Goal: Task Accomplishment & Management: Use online tool/utility

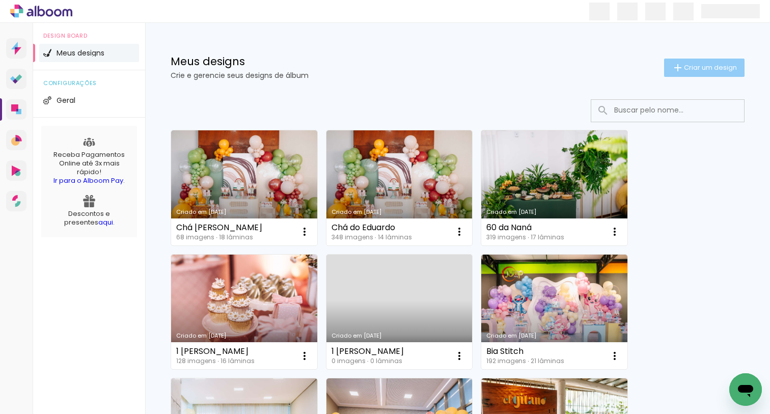
click at [680, 70] on iron-icon at bounding box center [677, 68] width 12 height 12
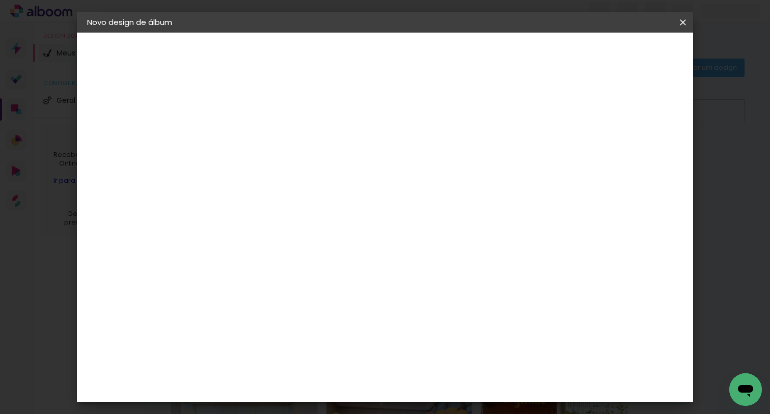
click at [254, 135] on input at bounding box center [254, 137] width 0 height 16
type input "[PERSON_NAME] 1 aninho"
click at [358, 48] on paper-button "Avançar" at bounding box center [333, 53] width 50 height 17
click at [316, 192] on input at bounding box center [279, 193] width 103 height 13
type input "via"
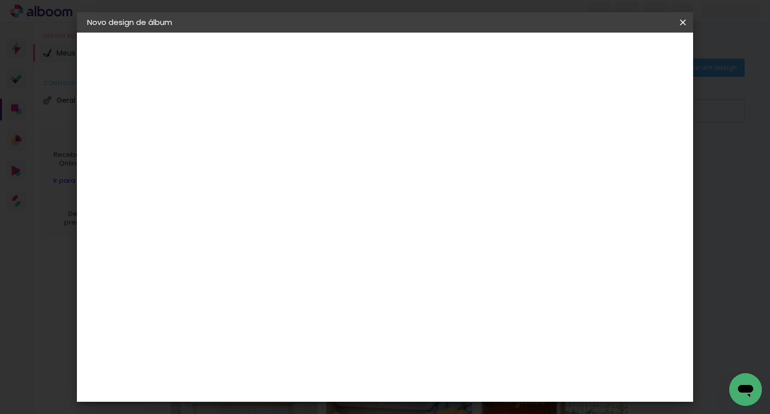
type paper-input "via"
click at [270, 221] on paper-item "Viacolor" at bounding box center [269, 230] width 90 height 22
click at [417, 159] on paper-item "Tamanho Livre" at bounding box center [371, 155] width 91 height 22
click at [314, 237] on paper-item "Viacolor" at bounding box center [269, 230] width 90 height 22
click at [417, 47] on paper-button "Avançar" at bounding box center [392, 53] width 50 height 17
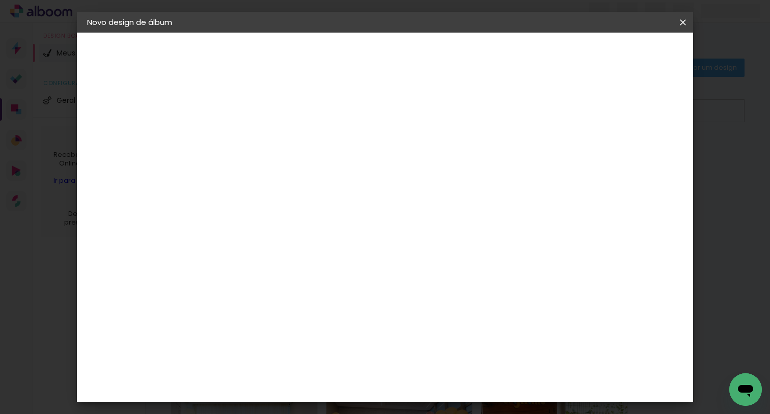
click at [293, 170] on input "text" at bounding box center [274, 178] width 40 height 16
click at [402, 172] on paper-item "Padrão" at bounding box center [451, 169] width 204 height 20
type input "Padrão"
click at [322, 361] on span "25 × 25" at bounding box center [298, 374] width 47 height 27
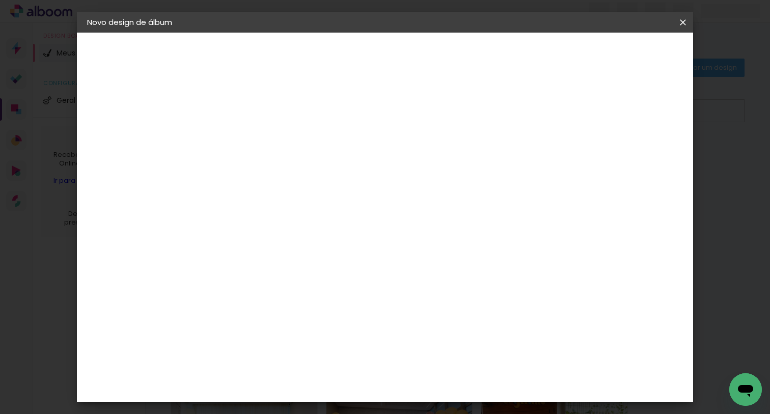
scroll to position [380, 0]
click at [0, 0] on slot "Avançar" at bounding box center [0, 0] width 0 height 0
click at [626, 55] on span "Iniciar design" at bounding box center [603, 53] width 46 height 7
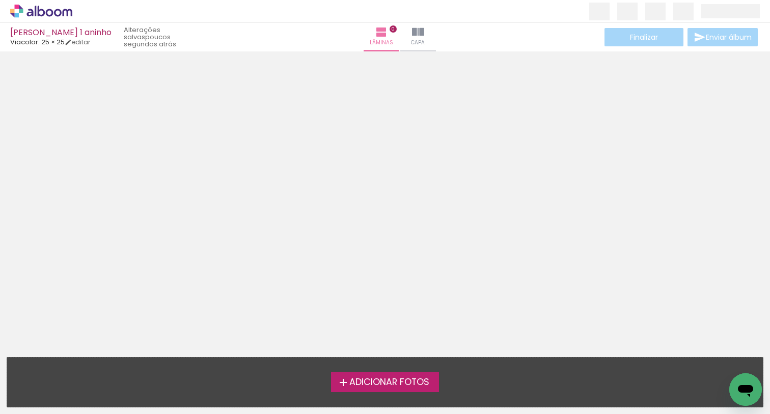
click at [362, 381] on span "Adicionar Fotos" at bounding box center [389, 382] width 80 height 9
click at [0, 0] on input "file" at bounding box center [0, 0] width 0 height 0
click at [394, 390] on label "Adicionar Fotos" at bounding box center [385, 381] width 108 height 19
click at [0, 0] on input "file" at bounding box center [0, 0] width 0 height 0
click at [35, 11] on icon at bounding box center [36, 11] width 2 height 11
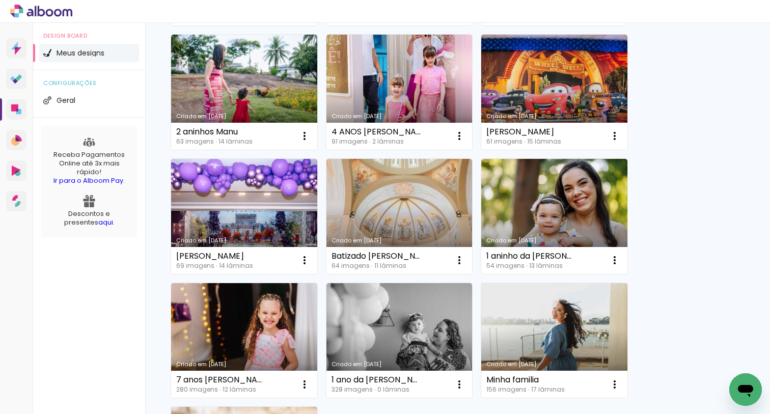
scroll to position [636, 0]
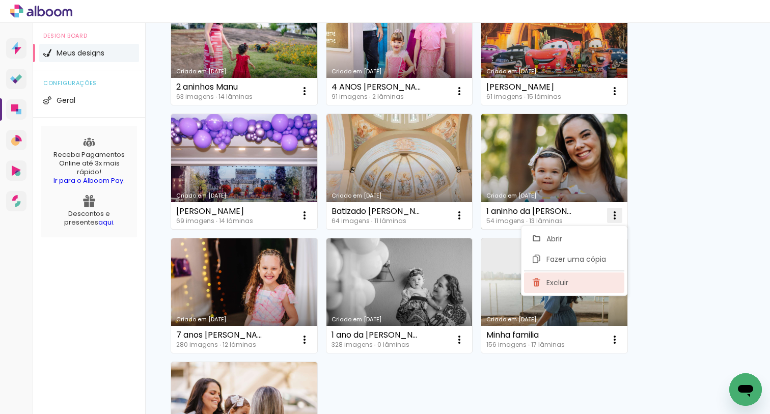
click at [565, 282] on span "Excluir" at bounding box center [557, 282] width 22 height 7
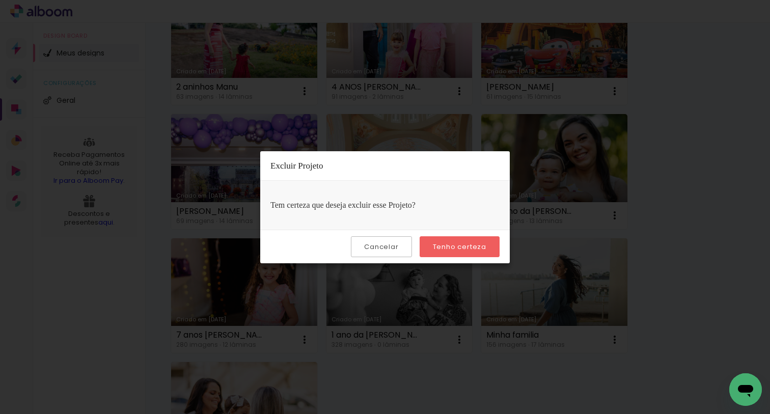
click at [0, 0] on slot "Tenho certeza" at bounding box center [0, 0] width 0 height 0
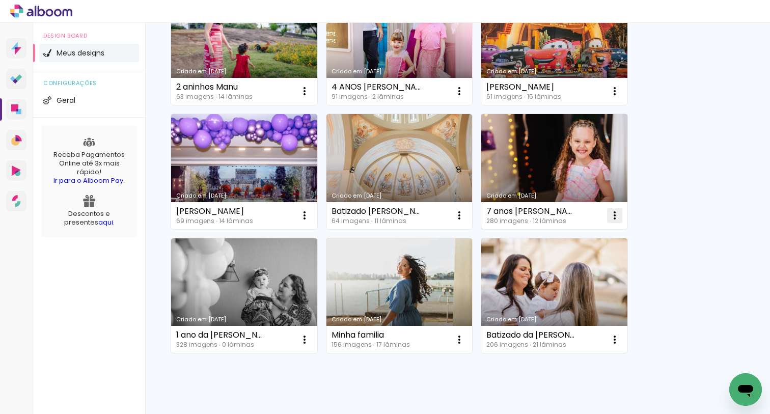
click at [622, 211] on paper-icon-button at bounding box center [614, 215] width 20 height 20
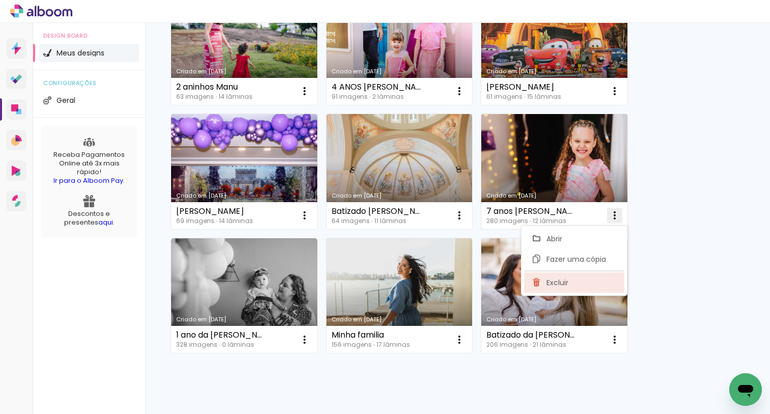
click at [566, 276] on paper-item "Excluir" at bounding box center [574, 282] width 100 height 20
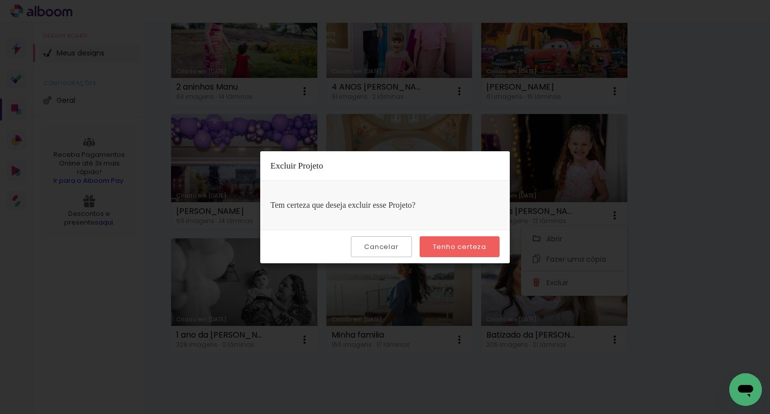
click at [0, 0] on slot "Tenho certeza" at bounding box center [0, 0] width 0 height 0
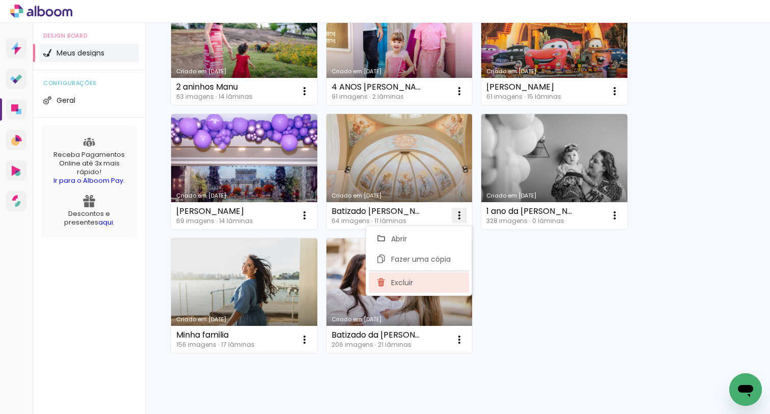
click at [420, 284] on paper-item "Excluir" at bounding box center [419, 282] width 100 height 20
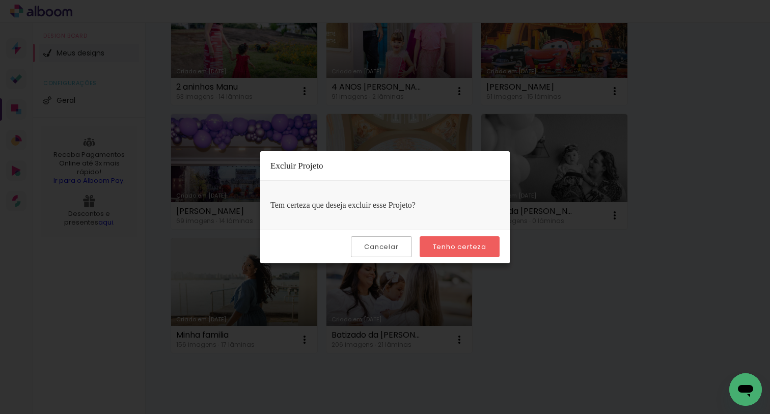
click at [0, 0] on slot "Tenho certeza" at bounding box center [0, 0] width 0 height 0
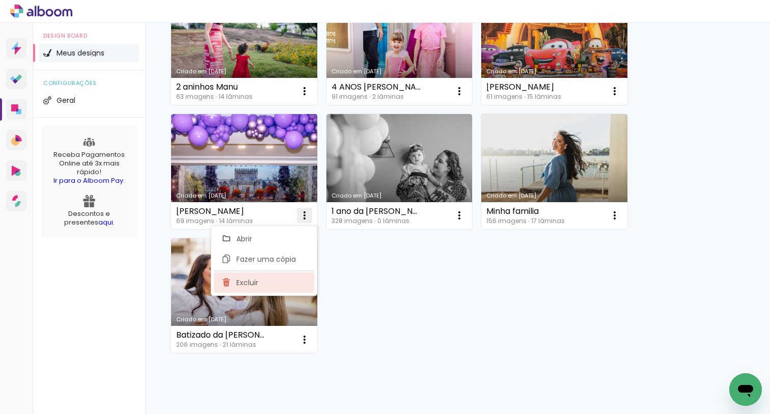
click at [277, 280] on paper-item "Excluir" at bounding box center [264, 282] width 100 height 20
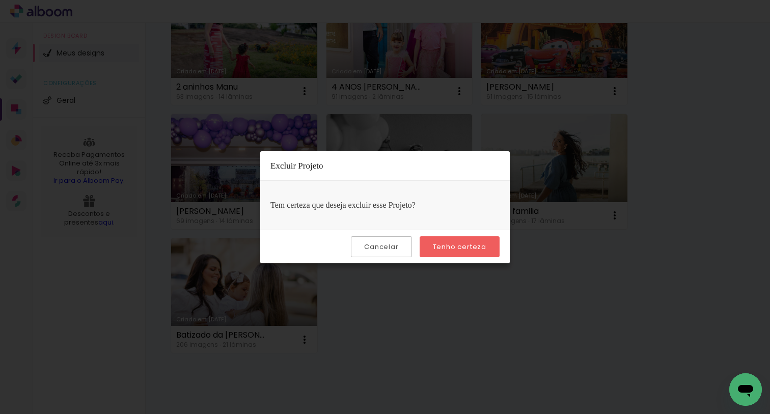
click at [0, 0] on slot "Tenho certeza" at bounding box center [0, 0] width 0 height 0
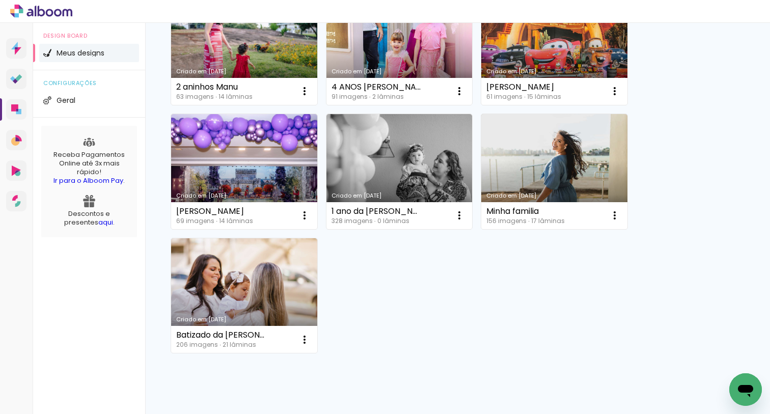
scroll to position [546, 0]
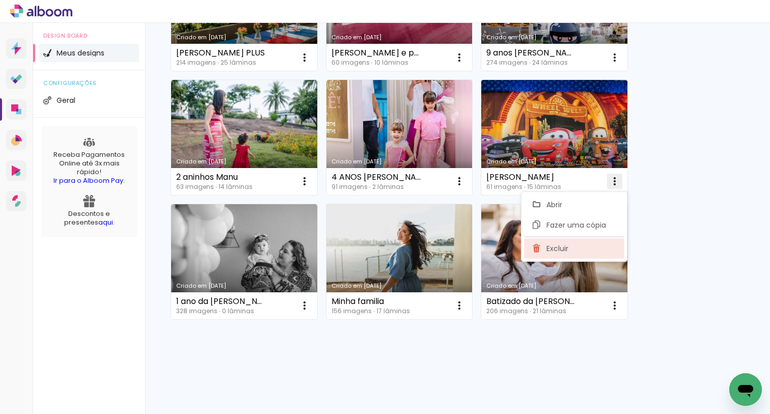
click at [563, 245] on span "Excluir" at bounding box center [557, 248] width 22 height 7
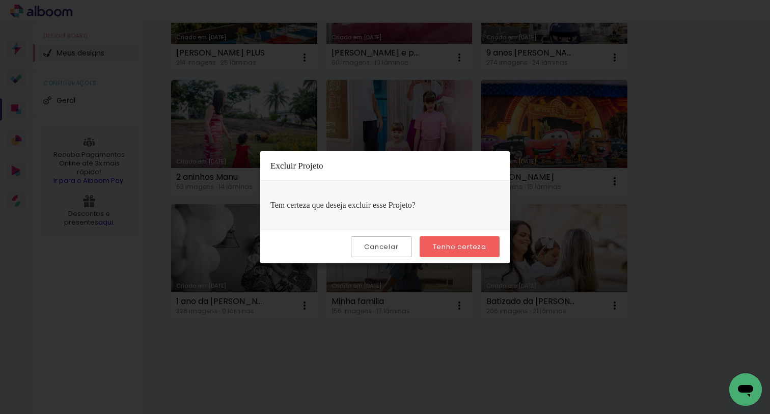
click at [0, 0] on slot "Tenho certeza" at bounding box center [0, 0] width 0 height 0
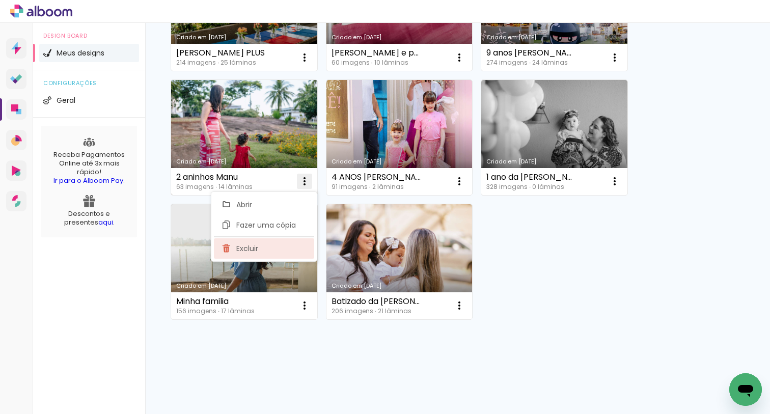
click at [277, 238] on paper-item "Excluir" at bounding box center [264, 248] width 100 height 20
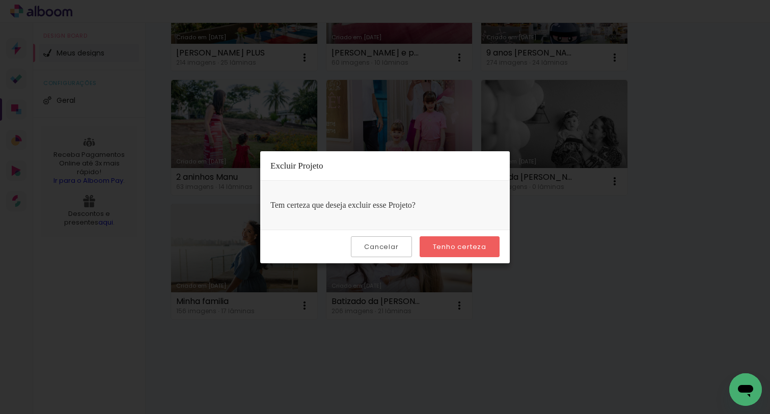
click at [0, 0] on slot "Tenho certeza" at bounding box center [0, 0] width 0 height 0
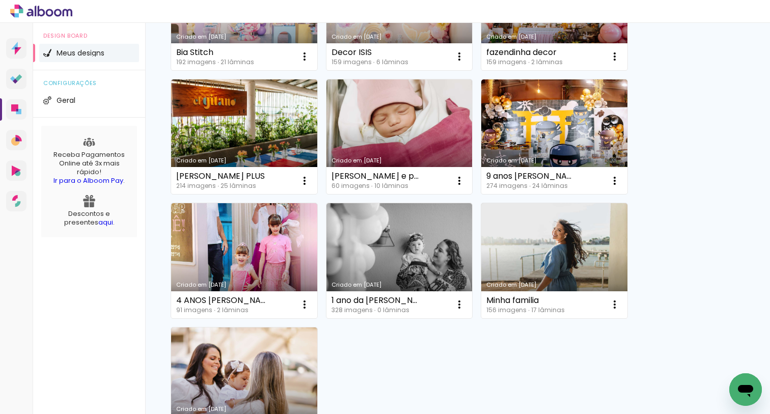
scroll to position [372, 0]
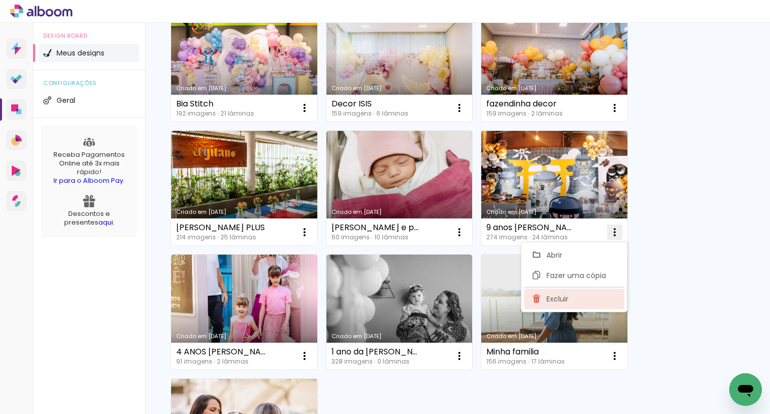
click at [558, 296] on span "Excluir" at bounding box center [557, 298] width 22 height 7
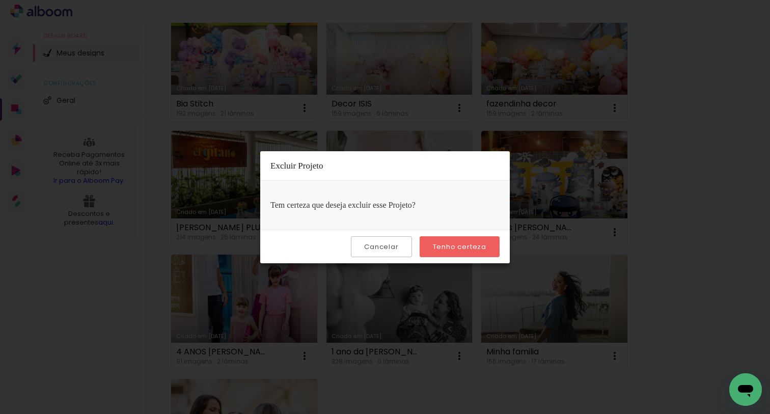
click at [453, 251] on paper-button "Tenho certeza" at bounding box center [459, 246] width 80 height 21
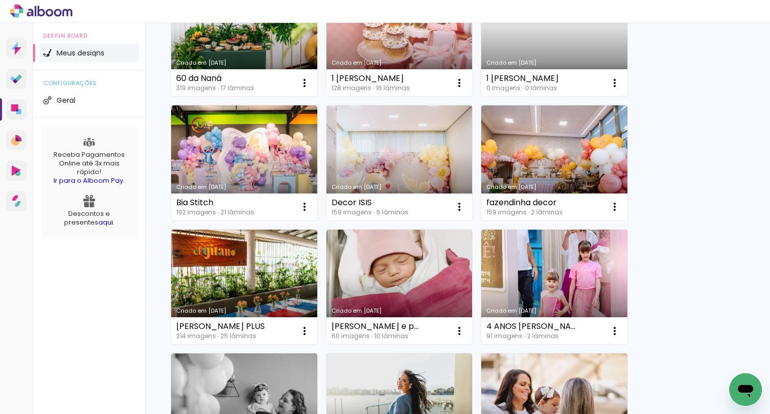
scroll to position [255, 0]
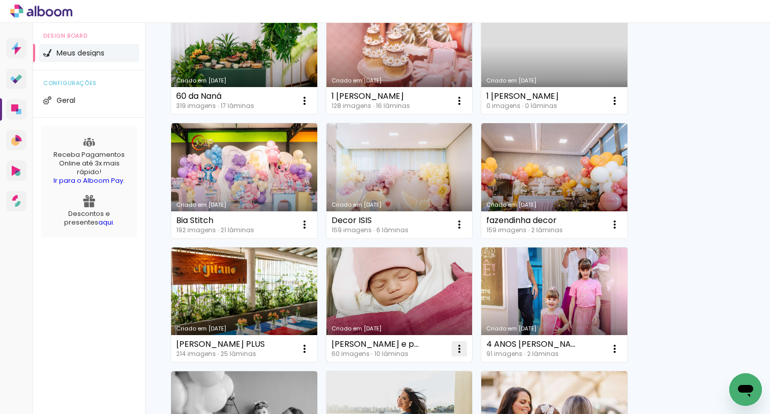
click at [440, 411] on paper-item "Excluir" at bounding box center [419, 415] width 100 height 20
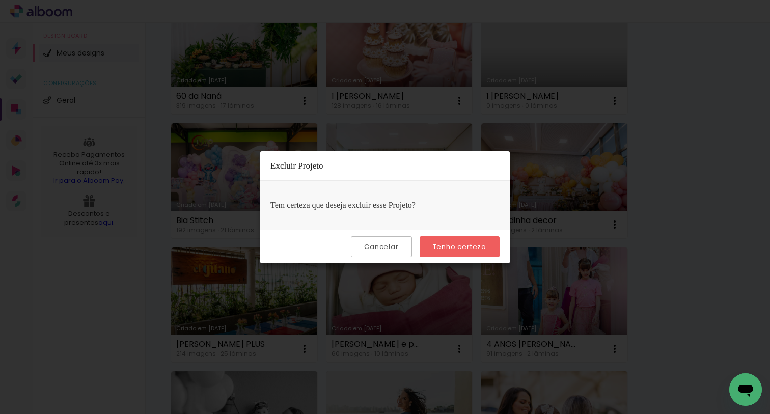
click at [0, 0] on slot "Tenho certeza" at bounding box center [0, 0] width 0 height 0
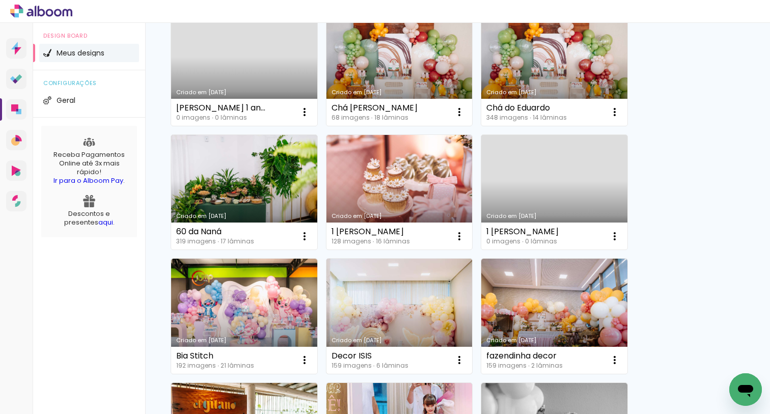
scroll to position [119, 0]
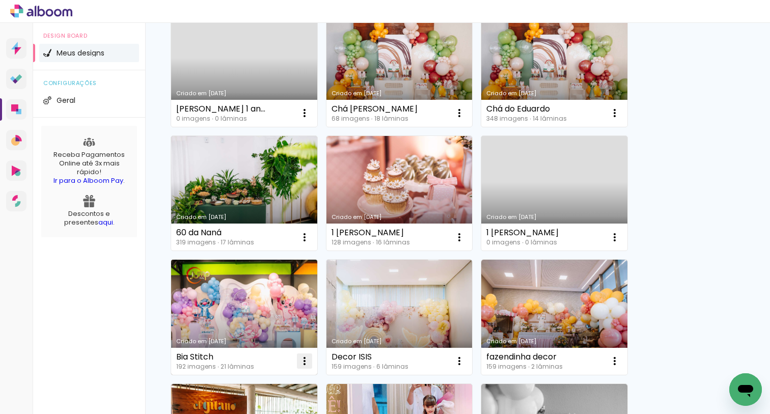
click at [301, 119] on iron-icon at bounding box center [304, 113] width 12 height 12
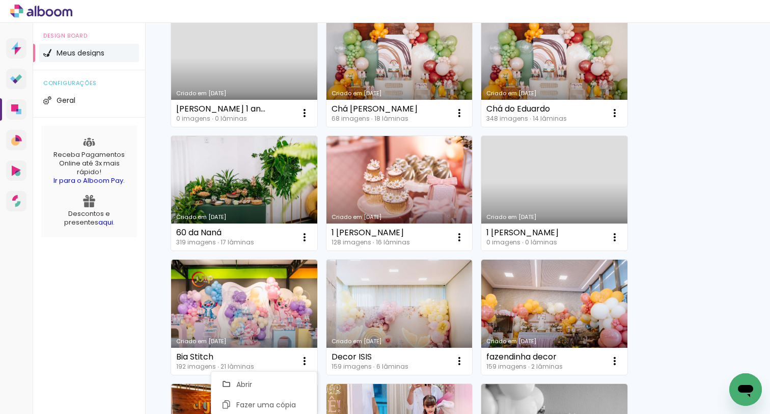
click at [661, 227] on div "Criado em 13/08/25 Agnes 1 aninho 0 imagens ∙ 0 lâminas Abrir Fazer uma cópia E…" at bounding box center [457, 317] width 583 height 620
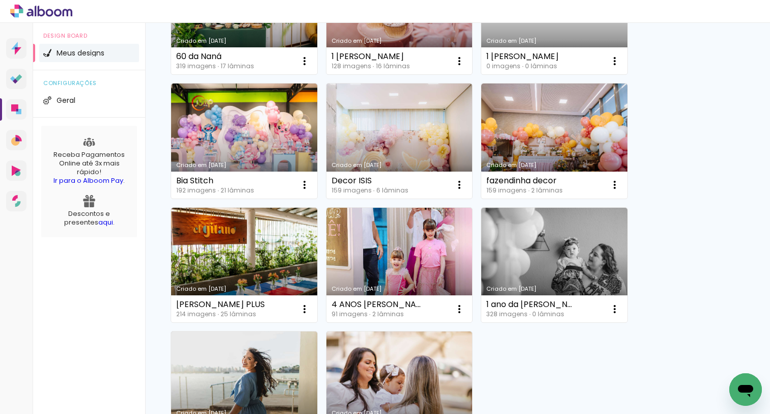
scroll to position [327, 0]
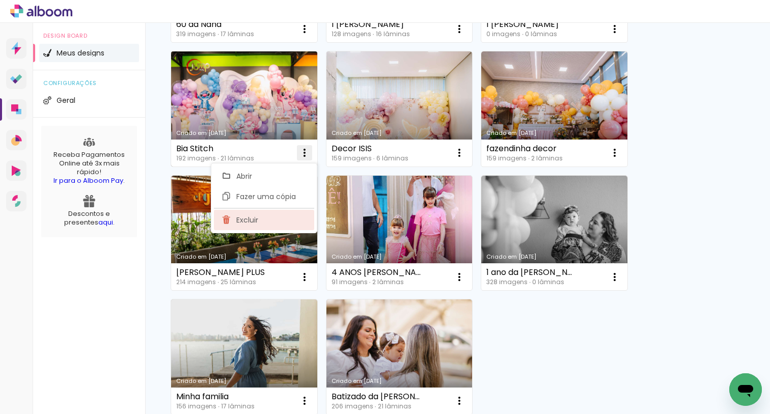
click at [265, 221] on paper-item "Excluir" at bounding box center [264, 220] width 100 height 20
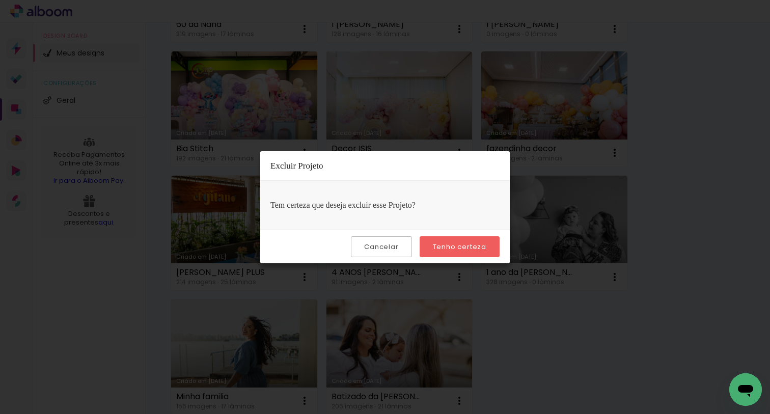
click at [0, 0] on slot "Tenho certeza" at bounding box center [0, 0] width 0 height 0
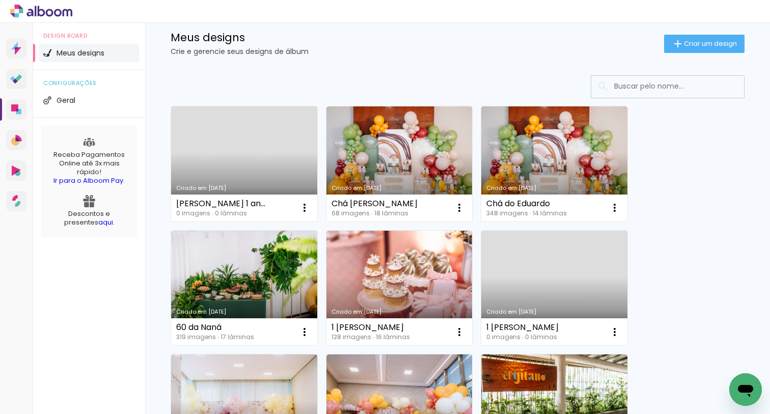
scroll to position [0, 0]
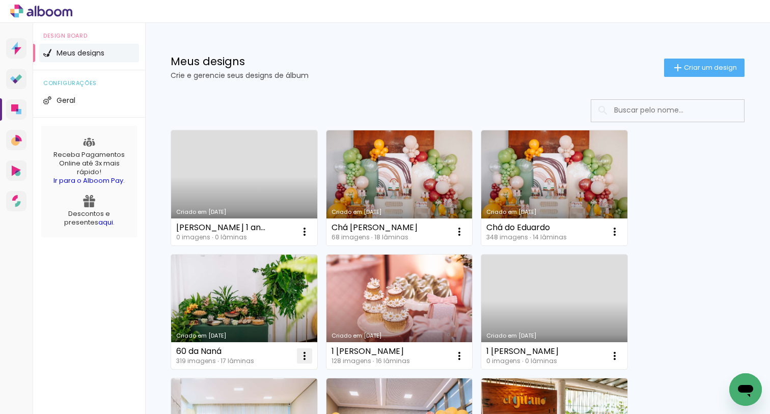
click at [308, 238] on iron-icon at bounding box center [304, 232] width 12 height 12
click at [280, 412] on paper-listbox "Abrir Fazer uma cópia Excluir" at bounding box center [264, 401] width 106 height 70
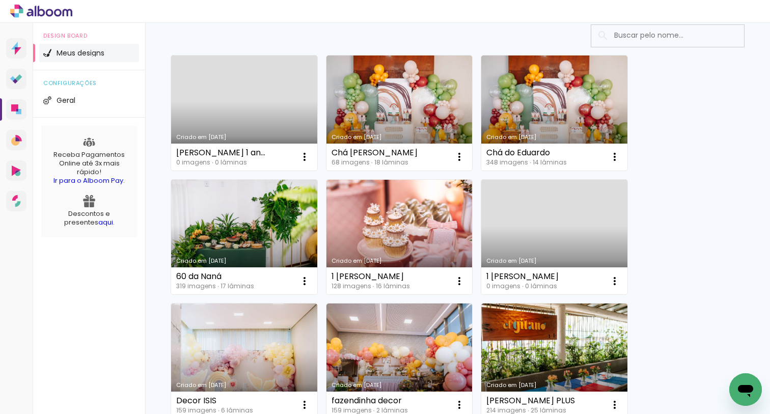
scroll to position [89, 0]
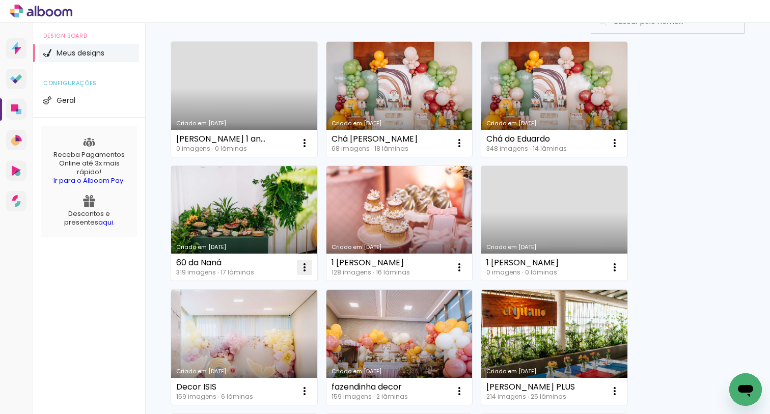
click at [301, 149] on iron-icon at bounding box center [304, 143] width 12 height 12
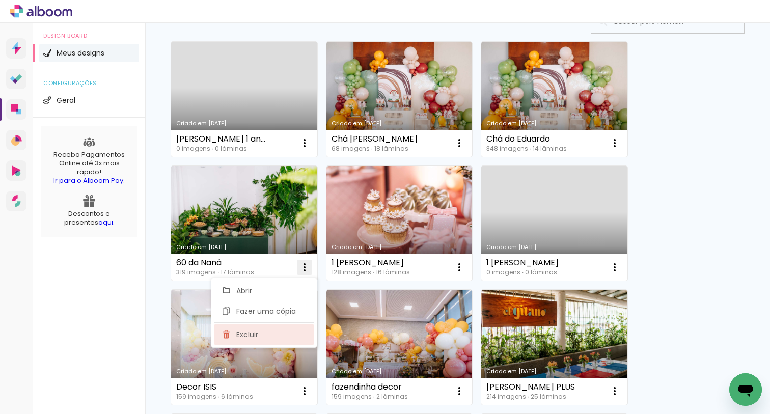
click at [280, 328] on paper-item "Excluir" at bounding box center [264, 334] width 100 height 20
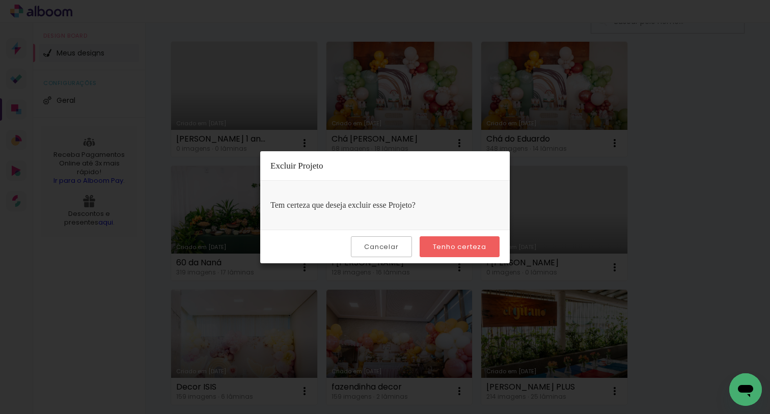
click at [444, 251] on paper-button "Tenho certeza" at bounding box center [459, 246] width 80 height 21
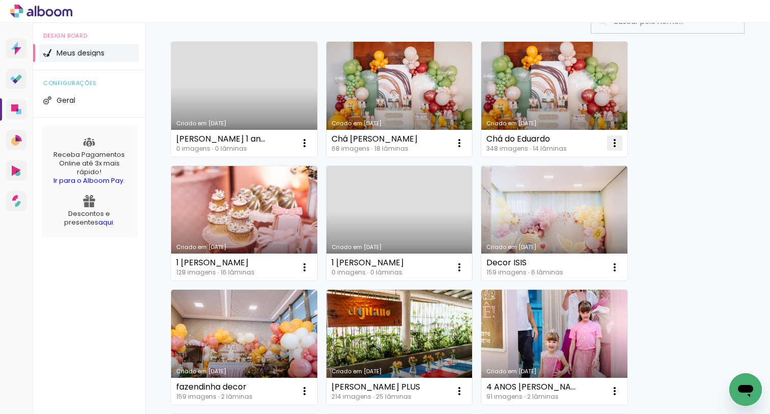
click at [311, 139] on iron-icon at bounding box center [304, 143] width 12 height 12
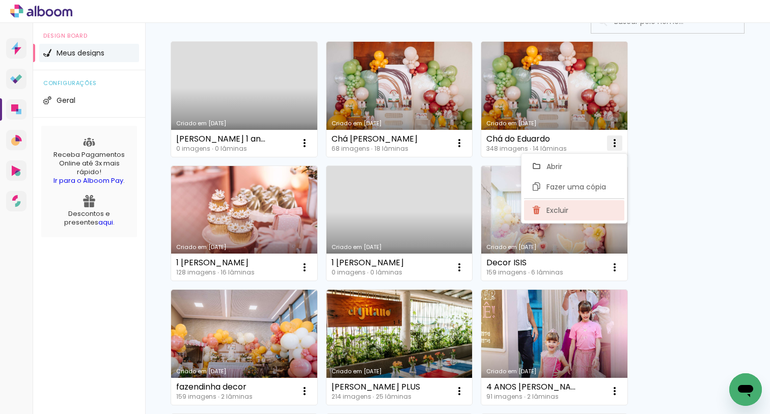
click at [581, 218] on paper-item "Excluir" at bounding box center [574, 210] width 100 height 20
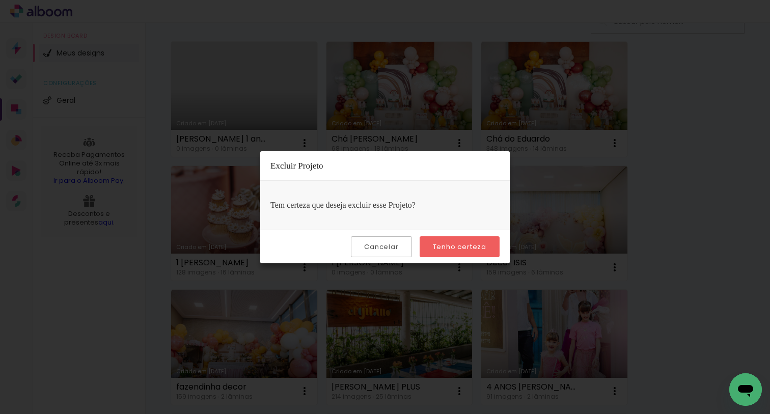
click at [0, 0] on slot "Tenho certeza" at bounding box center [0, 0] width 0 height 0
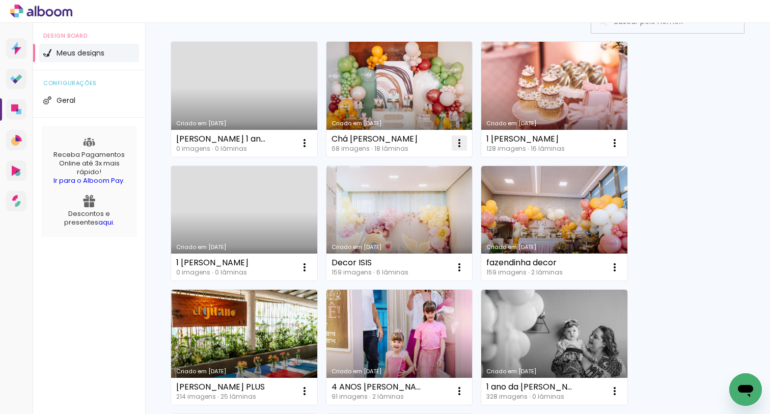
click at [311, 141] on iron-icon at bounding box center [304, 143] width 12 height 12
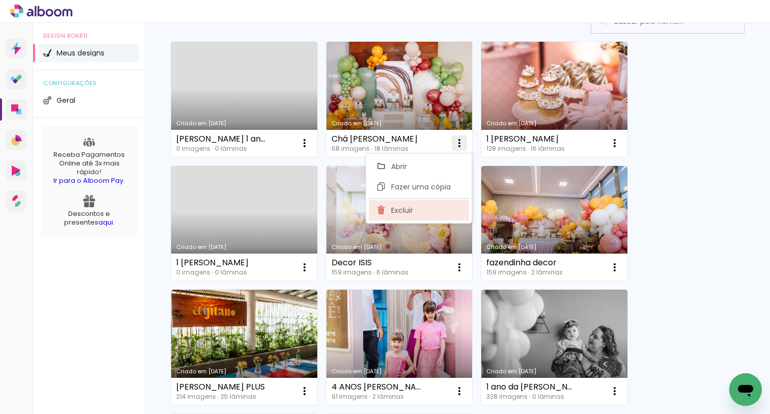
click at [425, 209] on paper-item "Excluir" at bounding box center [419, 210] width 100 height 20
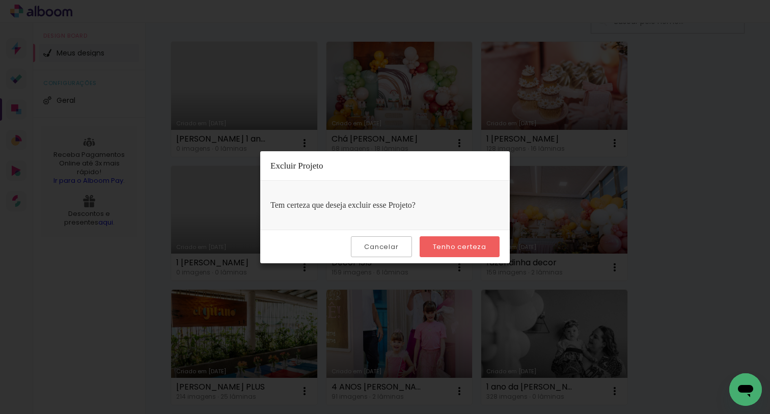
click at [0, 0] on slot "Tenho certeza" at bounding box center [0, 0] width 0 height 0
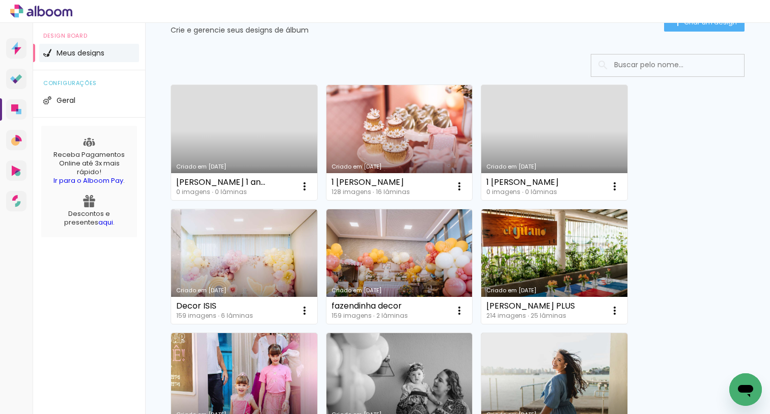
scroll to position [26, 0]
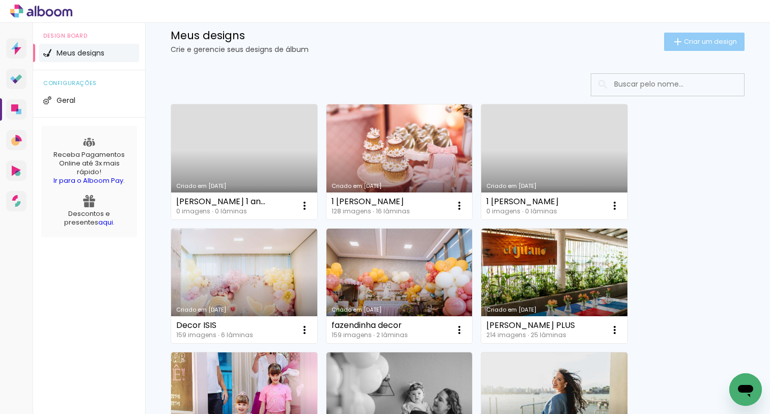
click at [690, 38] on span "Criar um design" at bounding box center [710, 41] width 53 height 7
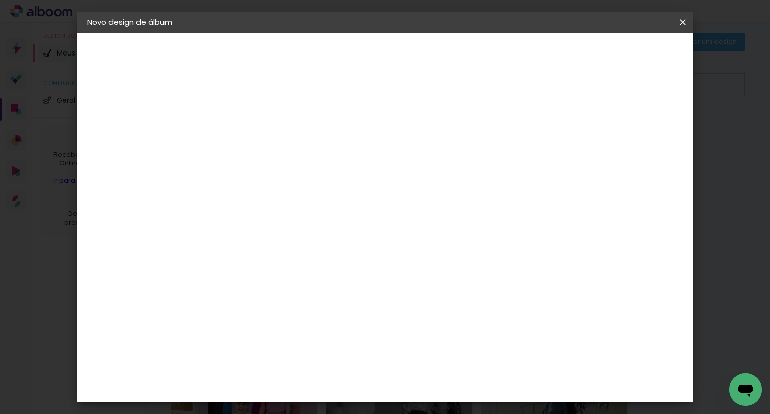
click at [254, 142] on input at bounding box center [254, 137] width 0 height 16
type input "convidados [PERSON_NAME] frozen"
click at [0, 0] on slot "Avançar" at bounding box center [0, 0] width 0 height 0
click at [317, 192] on input at bounding box center [279, 193] width 103 height 13
type input "via"
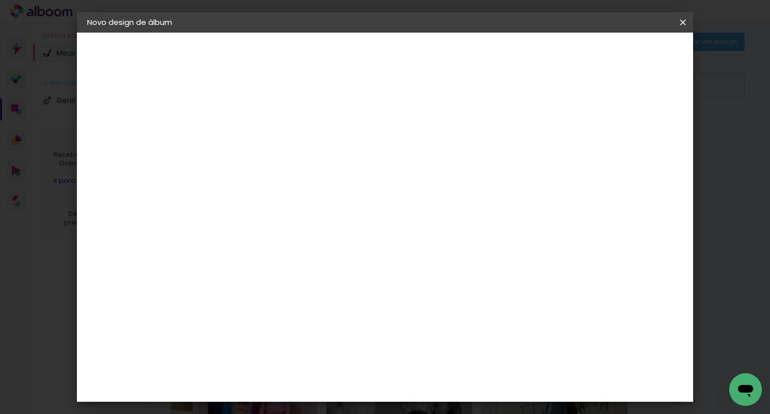
type paper-input "via"
click at [268, 228] on div "Viacolor" at bounding box center [263, 230] width 33 height 8
click at [417, 142] on div at bounding box center [371, 136] width 91 height 13
click at [0, 0] on slot "Avançar" at bounding box center [0, 0] width 0 height 0
click at [309, 178] on paper-input-container "Linha" at bounding box center [279, 178] width 59 height 26
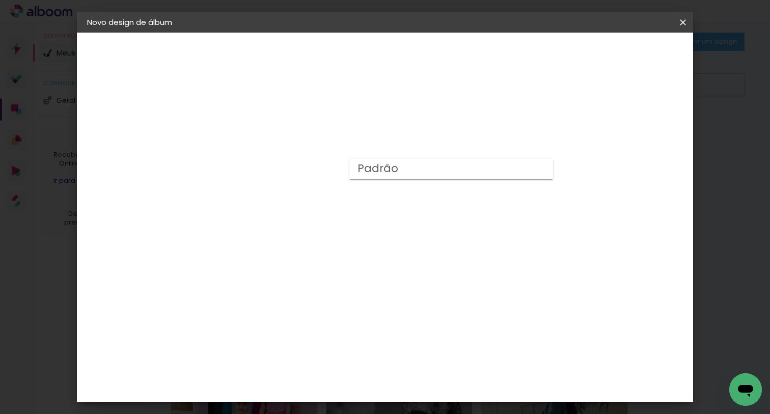
click at [403, 168] on paper-item "Padrão" at bounding box center [451, 169] width 204 height 20
type input "Padrão"
click at [419, 60] on paper-button "Avançar" at bounding box center [395, 53] width 50 height 17
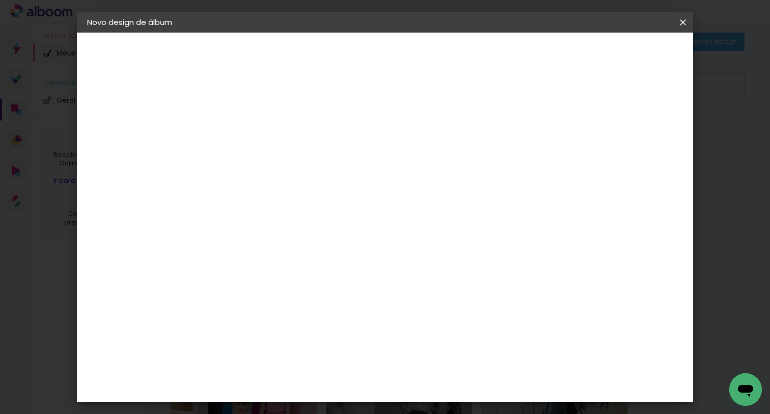
click at [626, 53] on span "Iniciar design" at bounding box center [603, 53] width 46 height 7
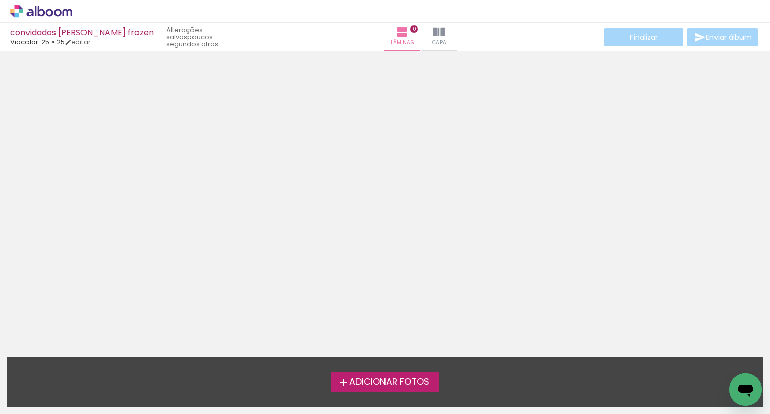
click at [342, 368] on div "Adicionar Fotos Solte suas fotos aqui..." at bounding box center [384, 381] width 755 height 49
click at [344, 379] on iron-icon at bounding box center [343, 382] width 12 height 12
click at [0, 0] on input "file" at bounding box center [0, 0] width 0 height 0
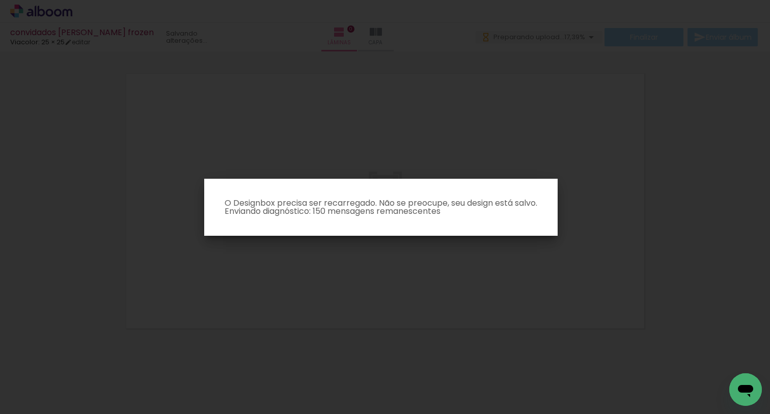
click at [404, 165] on iron-overlay-backdrop at bounding box center [385, 207] width 770 height 414
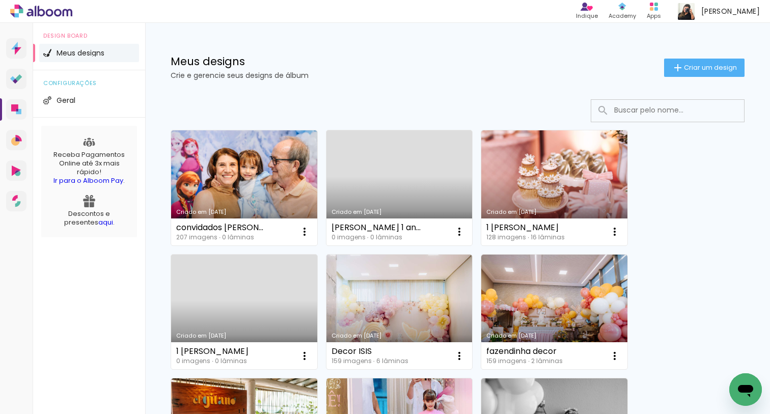
click at [399, 181] on link "Criado em [DATE]" at bounding box center [399, 187] width 146 height 115
click at [0, 0] on neon-animated-pages "Confirmar Cancelar" at bounding box center [0, 0] width 0 height 0
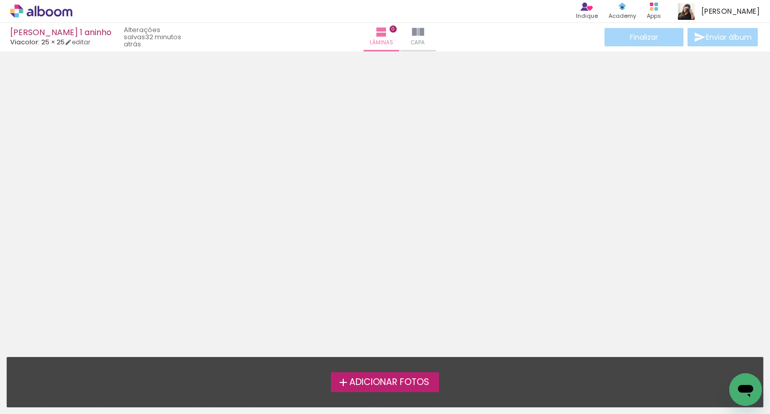
click at [368, 389] on label "Adicionar Fotos" at bounding box center [385, 381] width 108 height 19
click at [0, 0] on input "file" at bounding box center [0, 0] width 0 height 0
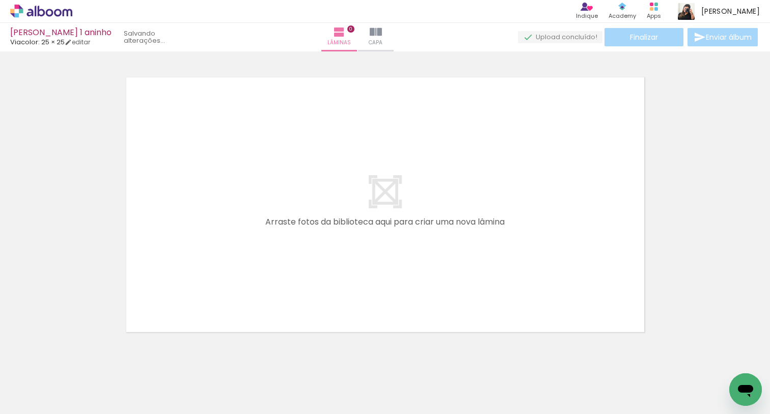
scroll to position [13, 0]
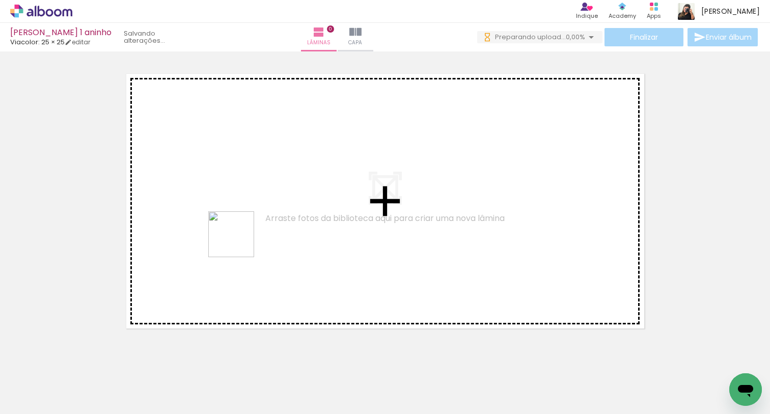
drag, startPoint x: 154, startPoint y: 383, endPoint x: 254, endPoint y: 229, distance: 184.4
click at [253, 229] on quentale-workspace at bounding box center [385, 207] width 770 height 414
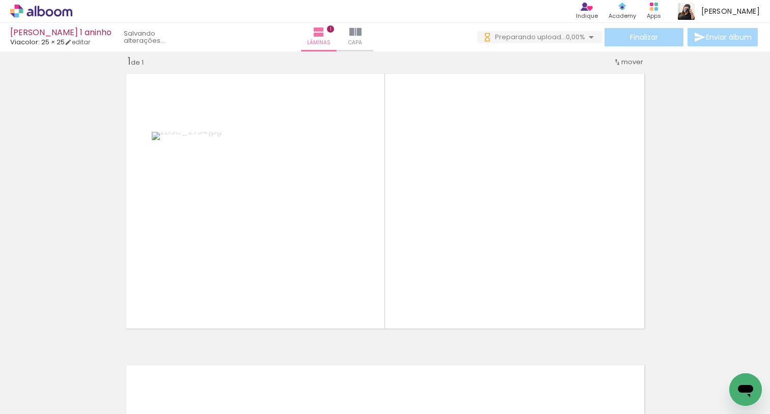
scroll to position [0, 272]
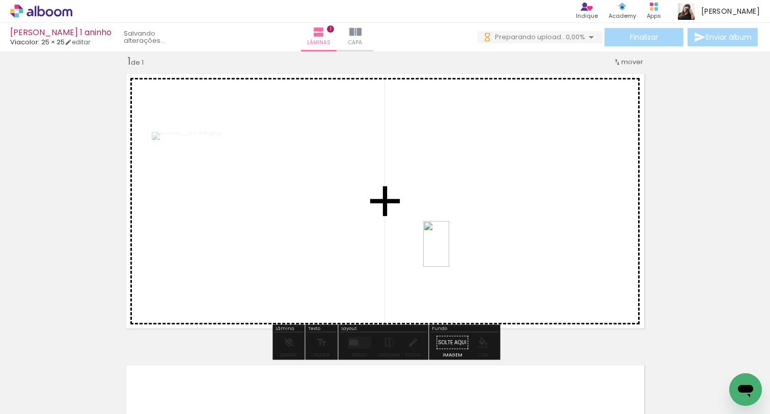
drag, startPoint x: 325, startPoint y: 386, endPoint x: 454, endPoint y: 251, distance: 186.2
click at [454, 251] on quentale-workspace at bounding box center [385, 207] width 770 height 414
drag, startPoint x: 347, startPoint y: 397, endPoint x: 332, endPoint y: 271, distance: 126.6
click at [332, 271] on quentale-workspace at bounding box center [385, 207] width 770 height 414
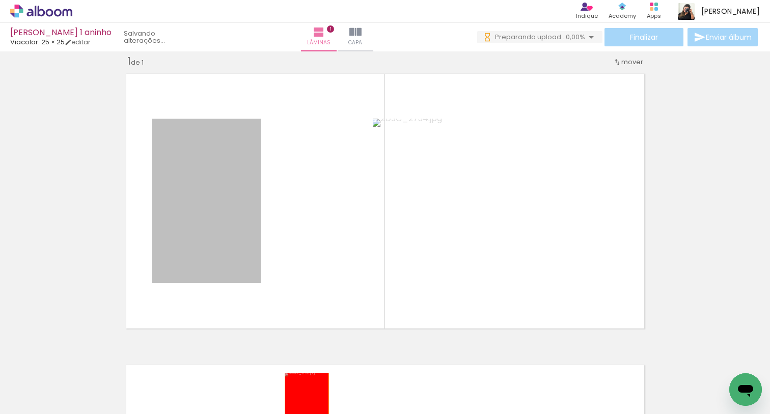
drag, startPoint x: 225, startPoint y: 212, endPoint x: 306, endPoint y: 406, distance: 210.4
click at [306, 406] on quentale-workspace at bounding box center [385, 207] width 770 height 414
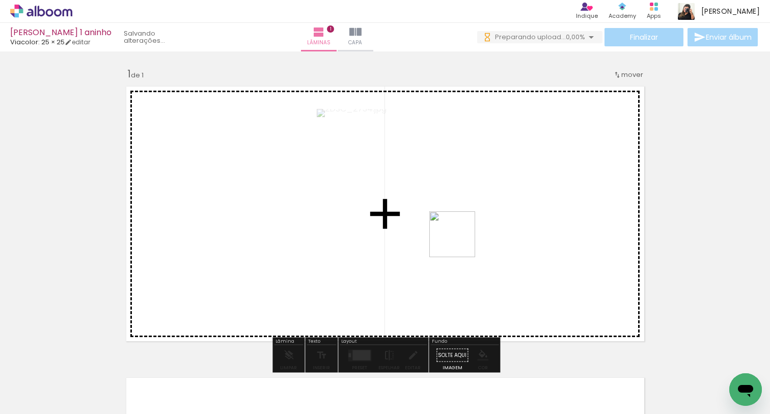
drag, startPoint x: 455, startPoint y: 390, endPoint x: 460, endPoint y: 241, distance: 148.7
click at [460, 241] on quentale-workspace at bounding box center [385, 207] width 770 height 414
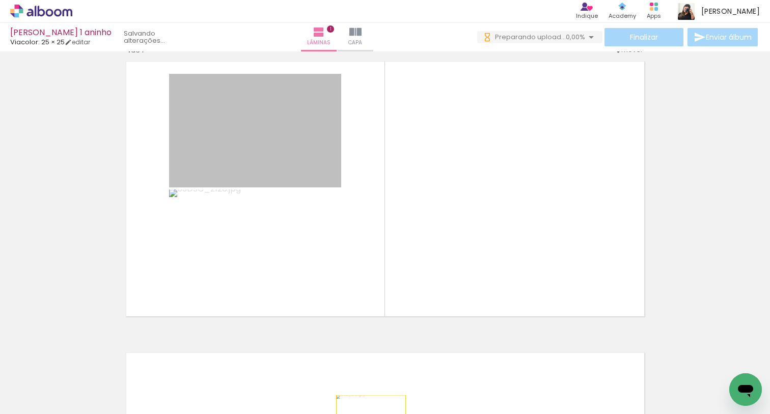
drag, startPoint x: 293, startPoint y: 144, endPoint x: 370, endPoint y: 418, distance: 284.5
click at [370, 413] on html "link( href="../../bower_components/polymer/polymer.html" rel="import" ) picture…" at bounding box center [385, 207] width 770 height 414
drag, startPoint x: 274, startPoint y: 148, endPoint x: 329, endPoint y: 386, distance: 244.5
click at [329, 386] on quentale-workspace at bounding box center [385, 207] width 770 height 414
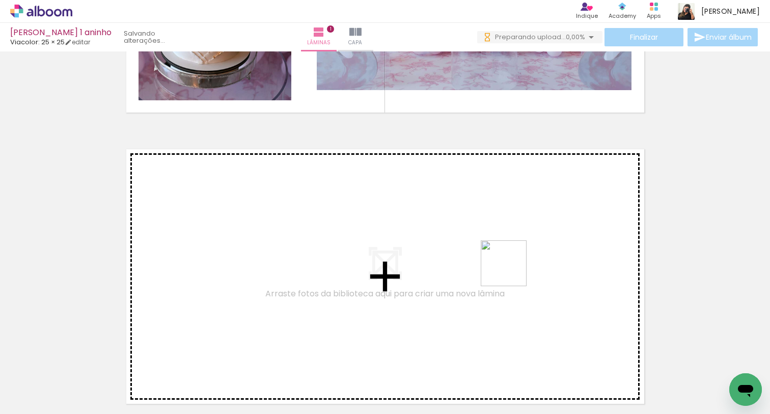
drag, startPoint x: 511, startPoint y: 385, endPoint x: 512, endPoint y: 251, distance: 133.9
click at [512, 251] on quentale-workspace at bounding box center [385, 207] width 770 height 414
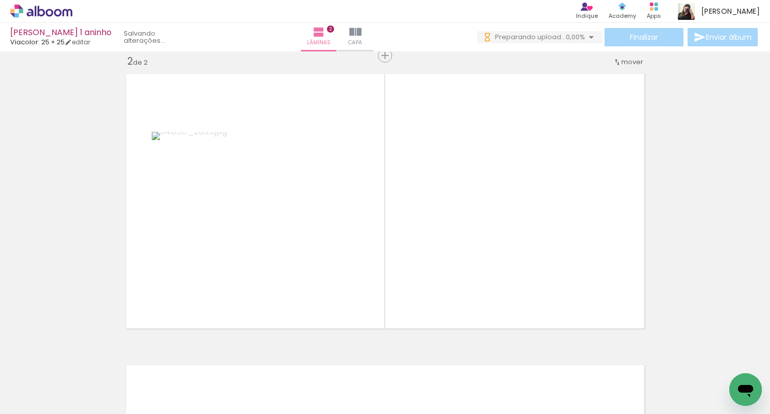
drag, startPoint x: 219, startPoint y: 394, endPoint x: 441, endPoint y: 231, distance: 275.3
click at [441, 231] on quentale-workspace at bounding box center [385, 207] width 770 height 414
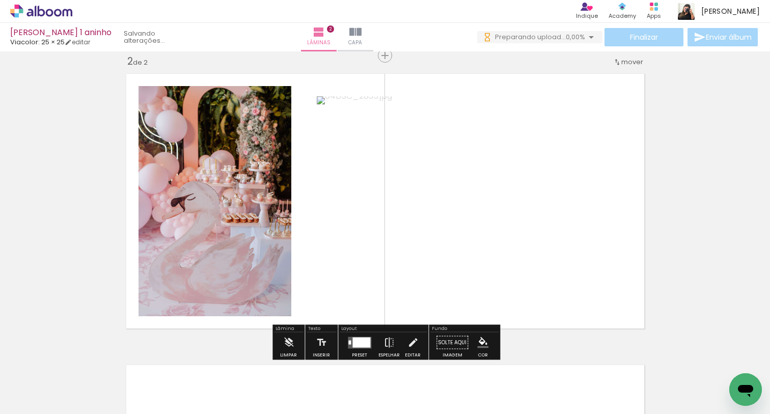
drag, startPoint x: 275, startPoint y: 386, endPoint x: 355, endPoint y: 246, distance: 161.2
click at [355, 246] on quentale-workspace at bounding box center [385, 207] width 770 height 414
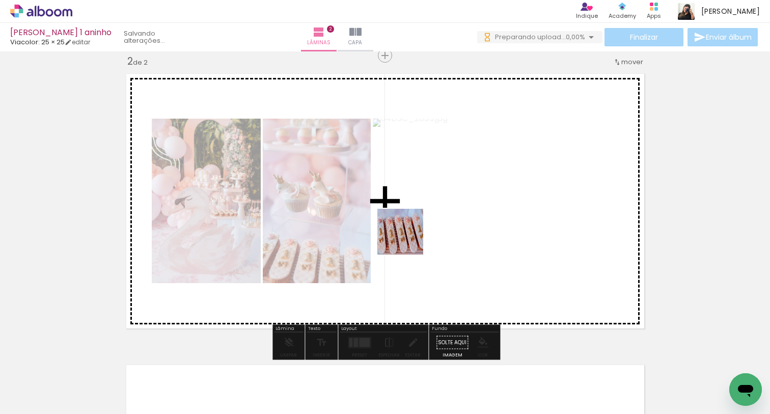
drag, startPoint x: 330, startPoint y: 383, endPoint x: 421, endPoint y: 218, distance: 188.4
click at [421, 219] on quentale-workspace at bounding box center [385, 207] width 770 height 414
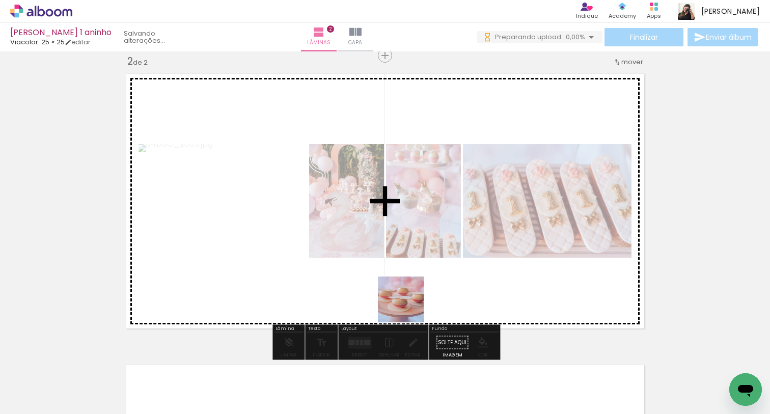
drag, startPoint x: 385, startPoint y: 386, endPoint x: 455, endPoint y: 200, distance: 198.9
click at [455, 201] on quentale-workspace at bounding box center [385, 207] width 770 height 414
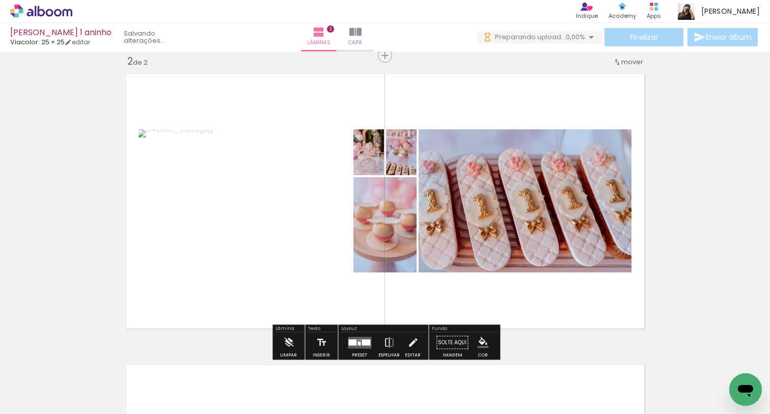
drag, startPoint x: 442, startPoint y: 374, endPoint x: 479, endPoint y: 206, distance: 171.3
click at [478, 209] on quentale-workspace at bounding box center [385, 207] width 770 height 414
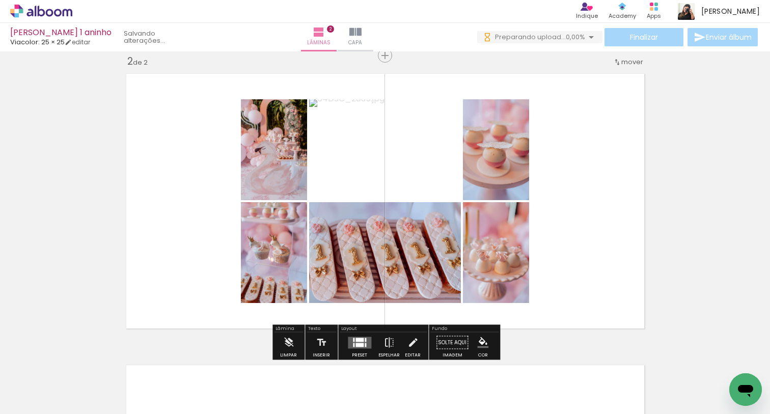
drag, startPoint x: 515, startPoint y: 304, endPoint x: 527, endPoint y: 240, distance: 65.7
click at [527, 243] on quentale-workspace at bounding box center [385, 207] width 770 height 414
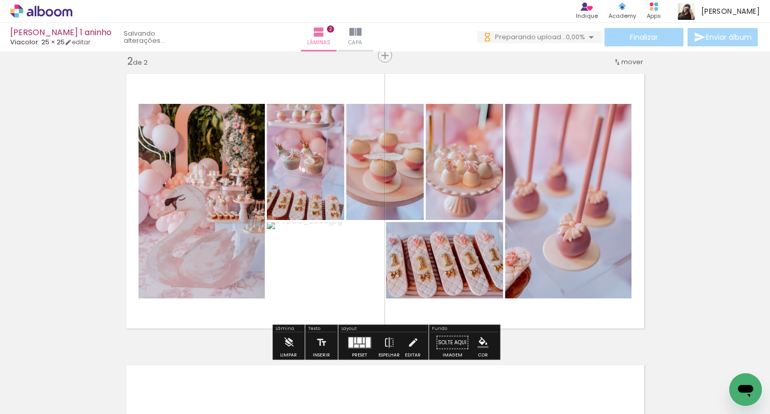
drag, startPoint x: 565, startPoint y: 391, endPoint x: 568, endPoint y: 229, distance: 162.4
click at [568, 229] on quentale-workspace at bounding box center [385, 207] width 770 height 414
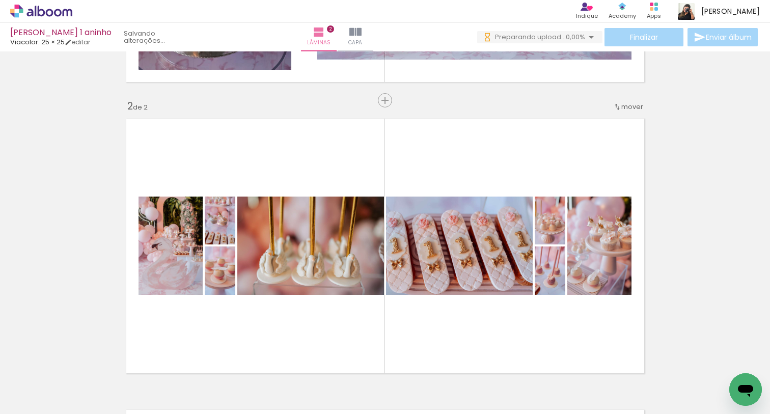
drag, startPoint x: 381, startPoint y: 392, endPoint x: 409, endPoint y: 272, distance: 123.2
click at [409, 272] on quentale-workspace at bounding box center [385, 207] width 770 height 414
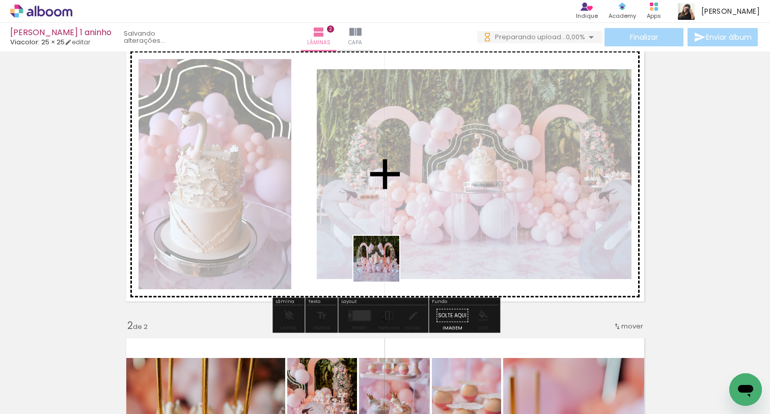
drag, startPoint x: 348, startPoint y: 391, endPoint x: 386, endPoint y: 260, distance: 136.3
click at [386, 260] on quentale-workspace at bounding box center [385, 207] width 770 height 414
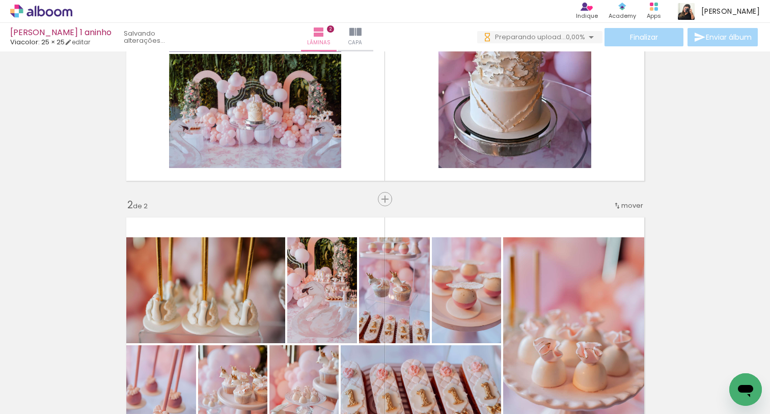
scroll to position [146, 0]
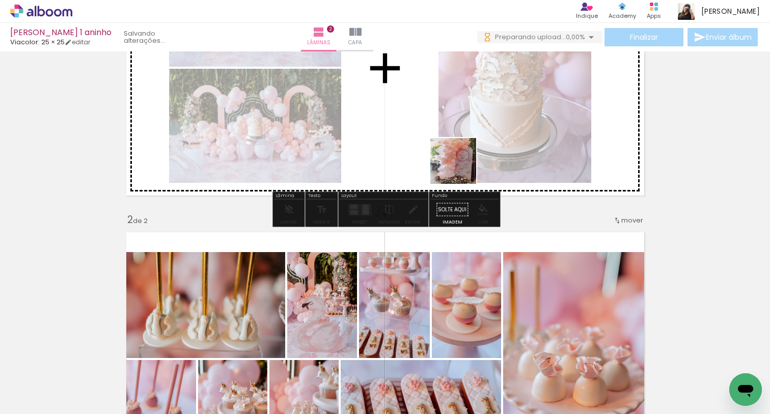
drag, startPoint x: 457, startPoint y: 380, endPoint x: 461, endPoint y: 140, distance: 239.8
click at [462, 140] on quentale-workspace at bounding box center [385, 207] width 770 height 414
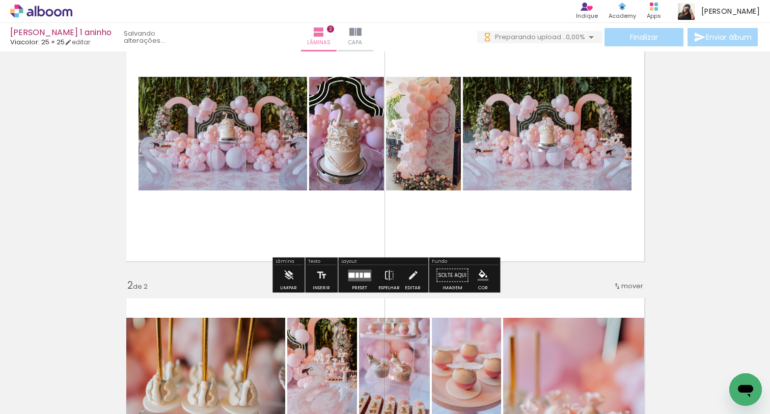
scroll to position [69, 0]
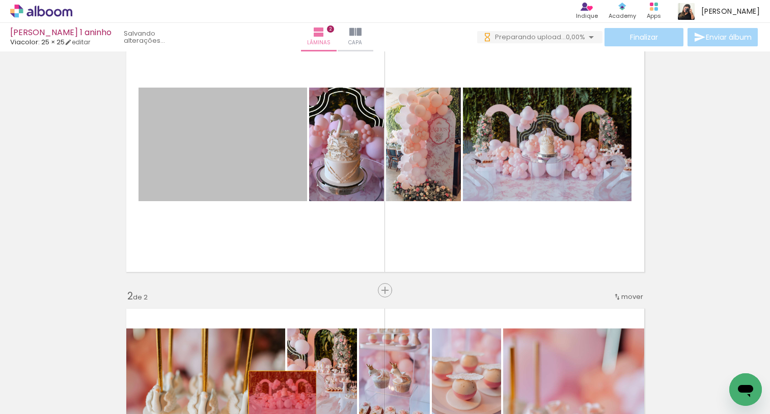
drag, startPoint x: 239, startPoint y: 158, endPoint x: 282, endPoint y: 394, distance: 238.9
click at [282, 394] on quentale-workspace at bounding box center [385, 207] width 770 height 414
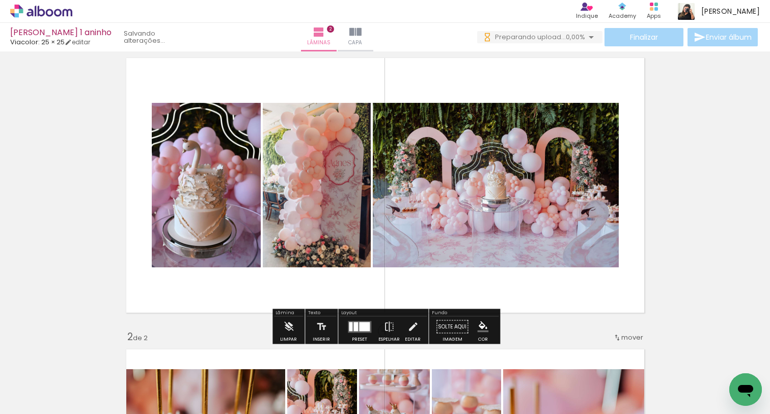
scroll to position [23, 0]
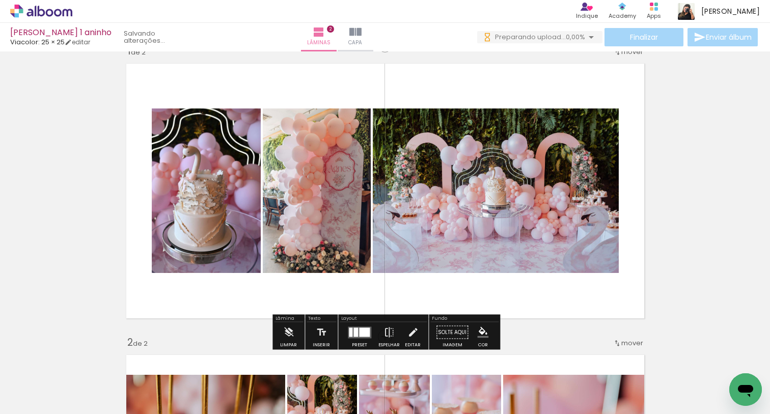
click at [354, 334] on div at bounding box center [355, 331] width 5 height 9
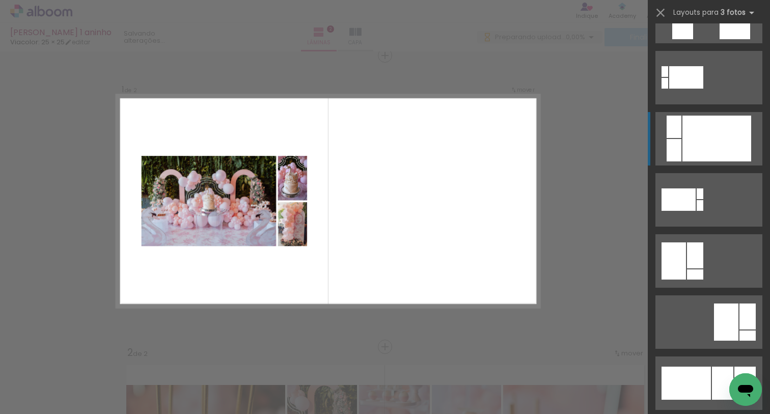
scroll to position [397, 0]
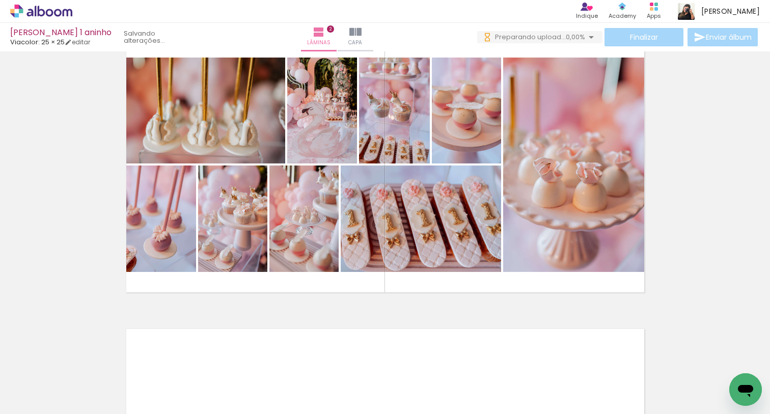
scroll to position [0, 1624]
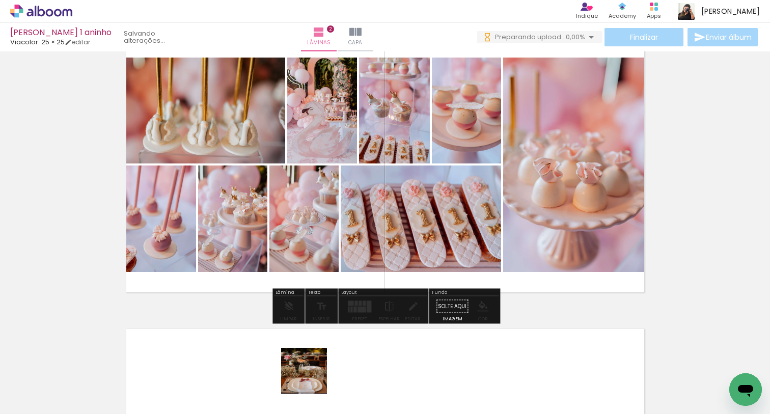
drag, startPoint x: 312, startPoint y: 392, endPoint x: 349, endPoint y: 248, distance: 149.3
click at [349, 248] on quentale-workspace at bounding box center [385, 207] width 770 height 414
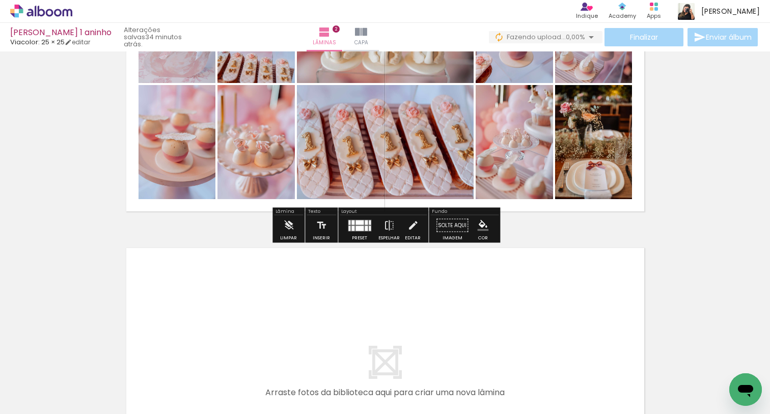
scroll to position [422, 0]
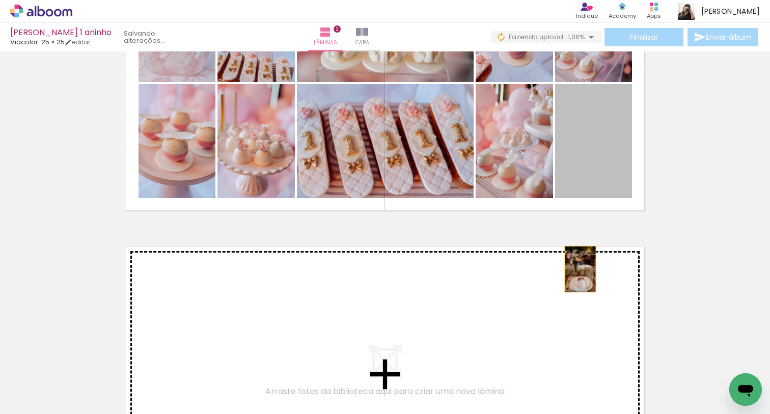
drag, startPoint x: 594, startPoint y: 151, endPoint x: 561, endPoint y: 312, distance: 164.7
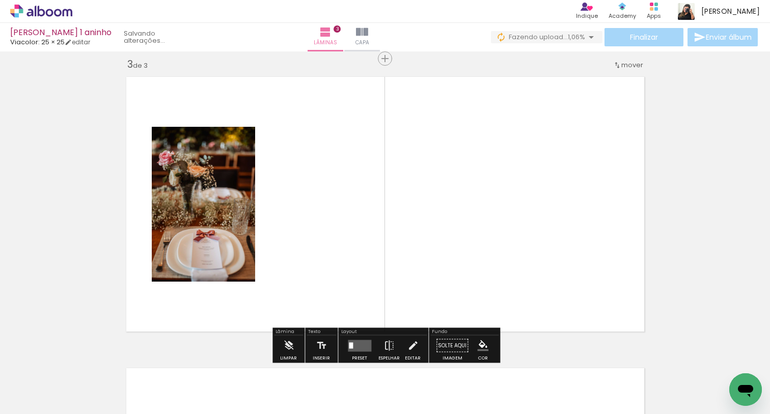
scroll to position [595, 0]
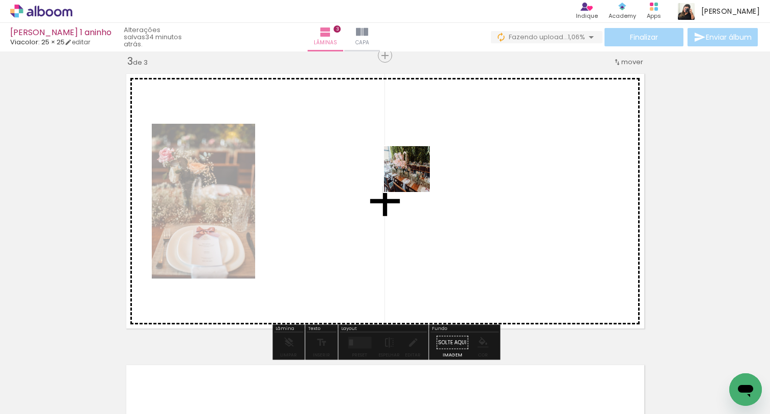
drag, startPoint x: 173, startPoint y: 386, endPoint x: 425, endPoint y: 173, distance: 330.1
click at [425, 173] on quentale-workspace at bounding box center [385, 207] width 770 height 414
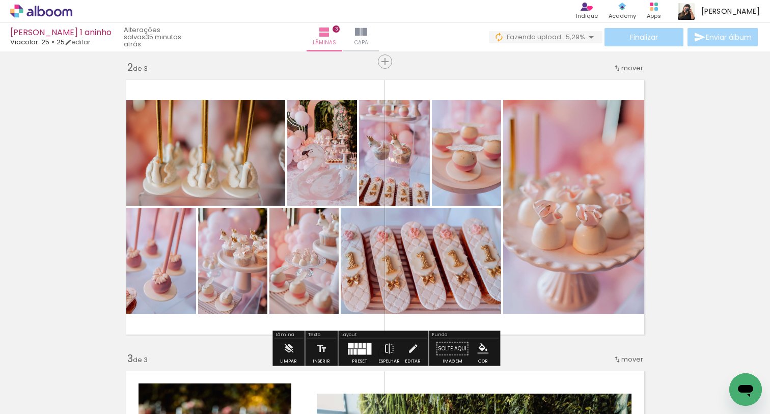
scroll to position [297, 0]
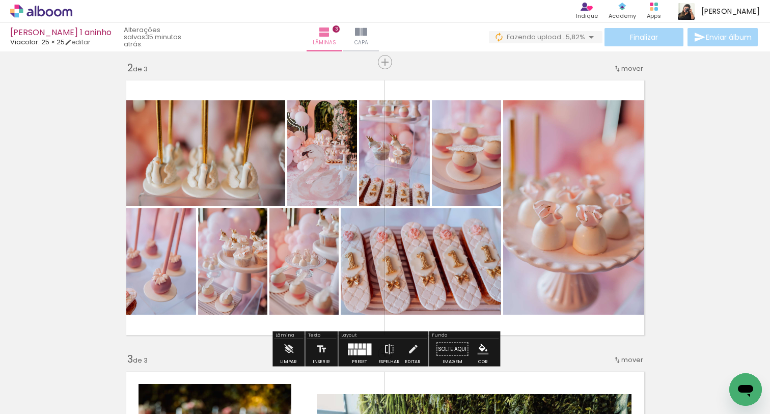
drag, startPoint x: 298, startPoint y: 384, endPoint x: 377, endPoint y: 196, distance: 203.5
click at [377, 196] on quentale-workspace at bounding box center [385, 207] width 770 height 414
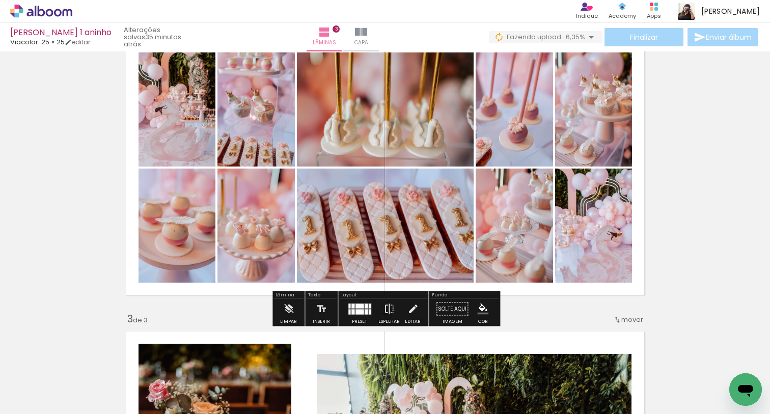
scroll to position [325, 0]
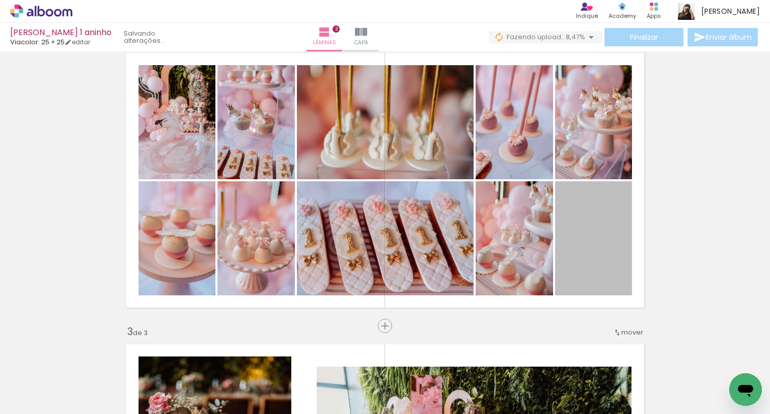
drag, startPoint x: 605, startPoint y: 256, endPoint x: 418, endPoint y: 404, distance: 238.4
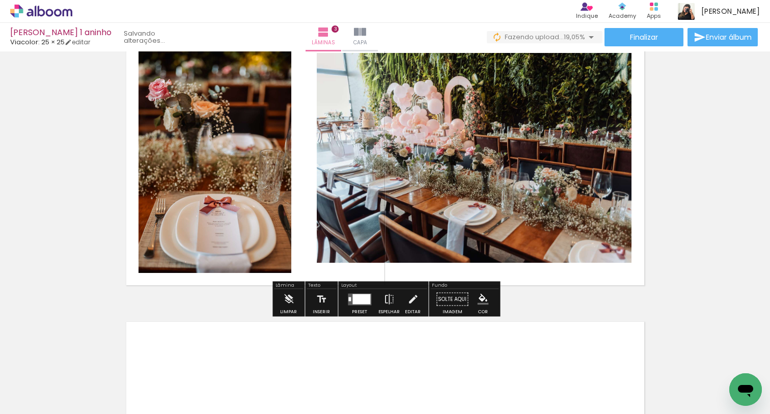
scroll to position [651, 0]
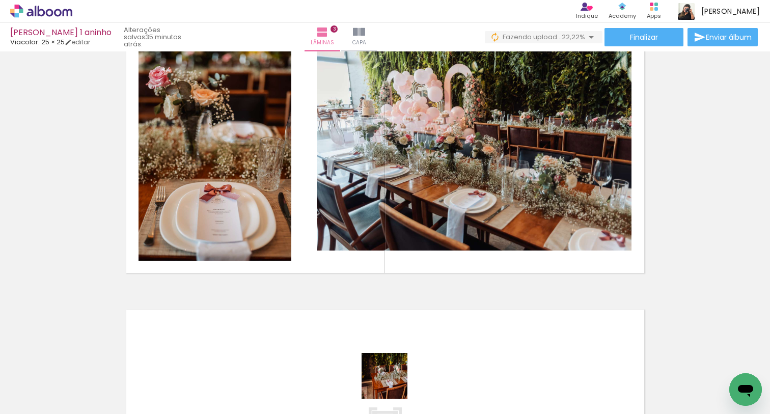
drag, startPoint x: 392, startPoint y: 387, endPoint x: 456, endPoint y: 181, distance: 216.4
click at [456, 181] on quentale-workspace at bounding box center [385, 207] width 770 height 414
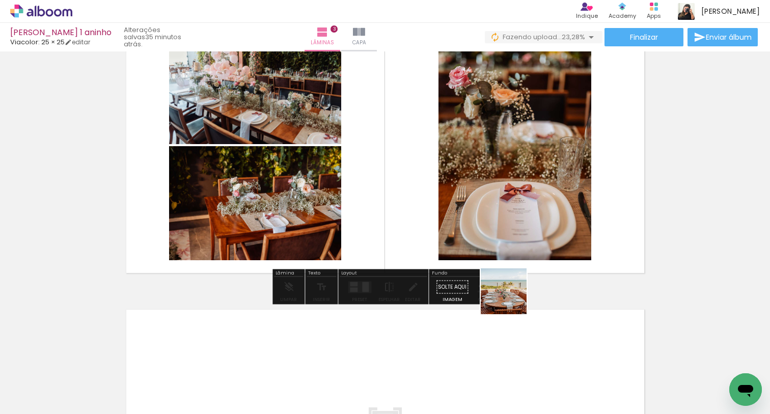
drag, startPoint x: 503, startPoint y: 379, endPoint x: 519, endPoint y: 233, distance: 146.4
click at [519, 235] on quentale-workspace at bounding box center [385, 207] width 770 height 414
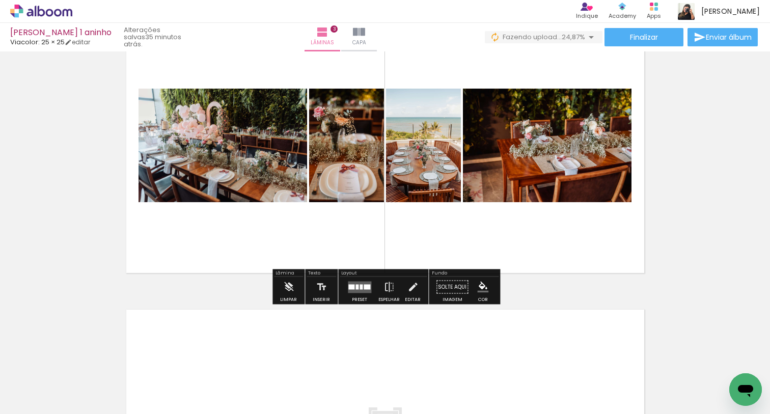
scroll to position [0, 553]
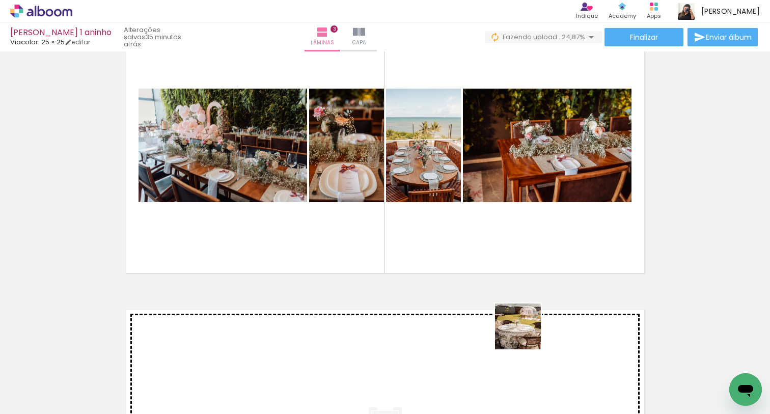
drag, startPoint x: 526, startPoint y: 395, endPoint x: 540, endPoint y: 215, distance: 180.3
click at [540, 215] on quentale-workspace at bounding box center [385, 207] width 770 height 414
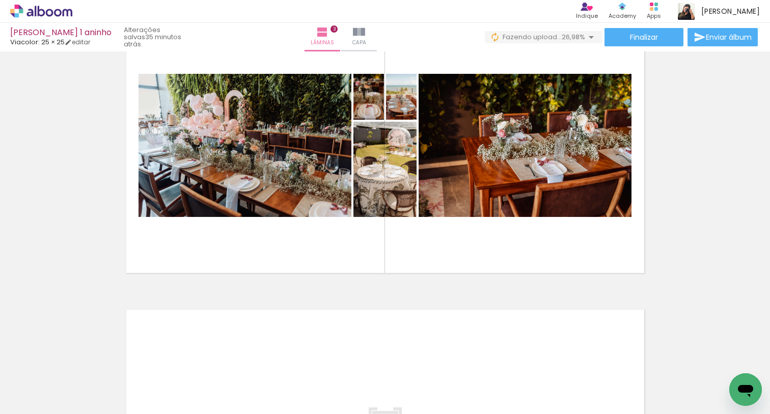
scroll to position [0, 1093]
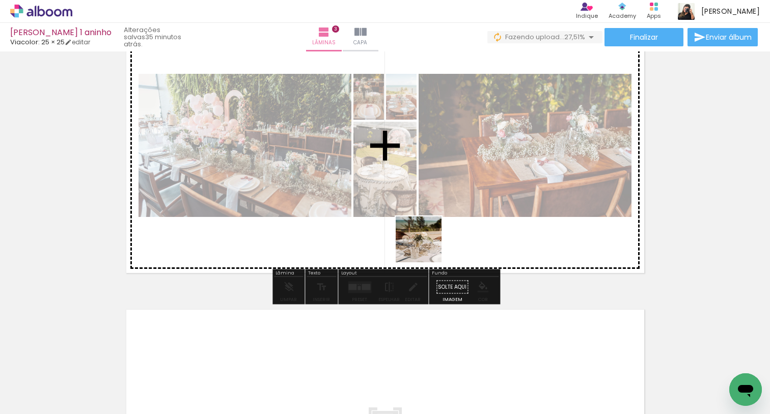
drag, startPoint x: 416, startPoint y: 265, endPoint x: 433, endPoint y: 231, distance: 37.8
click at [433, 231] on quentale-workspace at bounding box center [385, 207] width 770 height 414
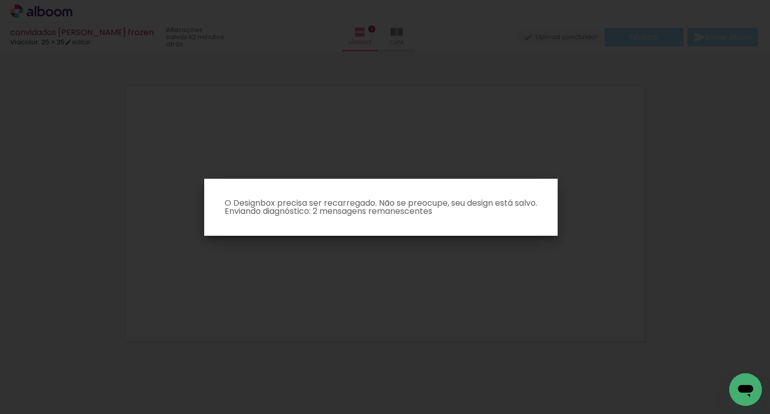
scroll to position [13, 0]
